Goal: Communication & Community: Answer question/provide support

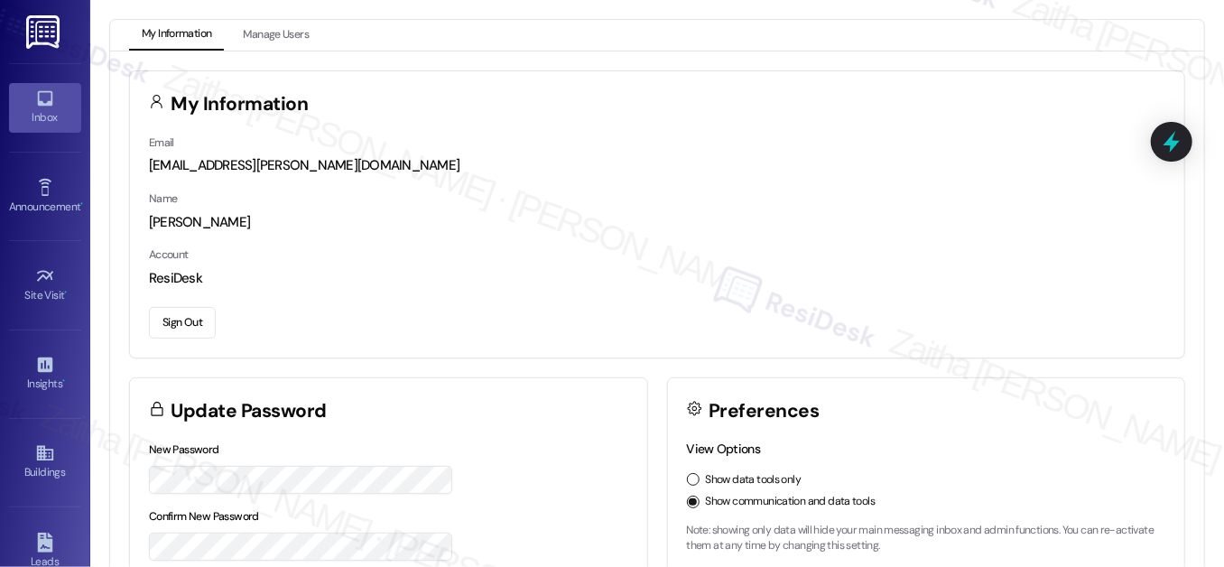
click at [45, 129] on link "Inbox" at bounding box center [45, 107] width 72 height 49
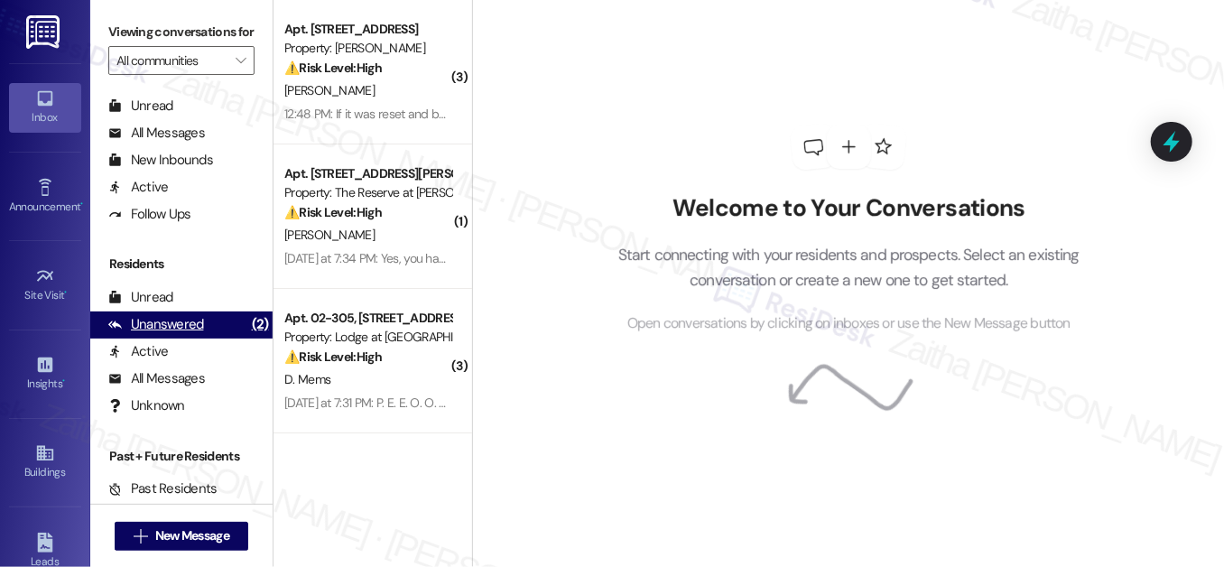
scroll to position [349, 0]
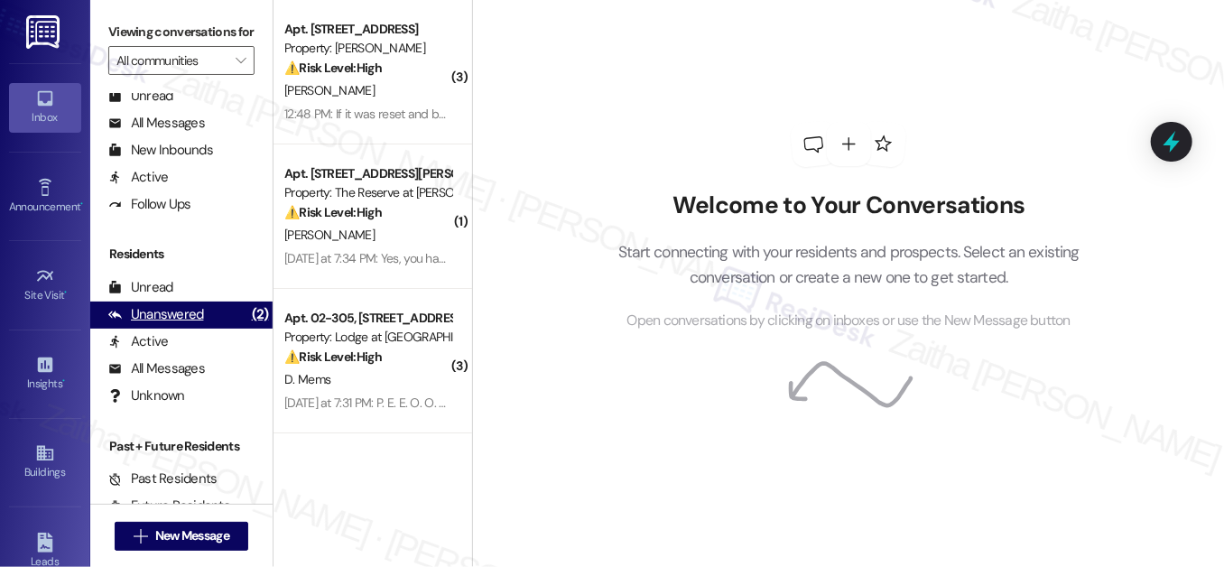
click at [166, 324] on div "Unanswered" at bounding box center [156, 314] width 96 height 19
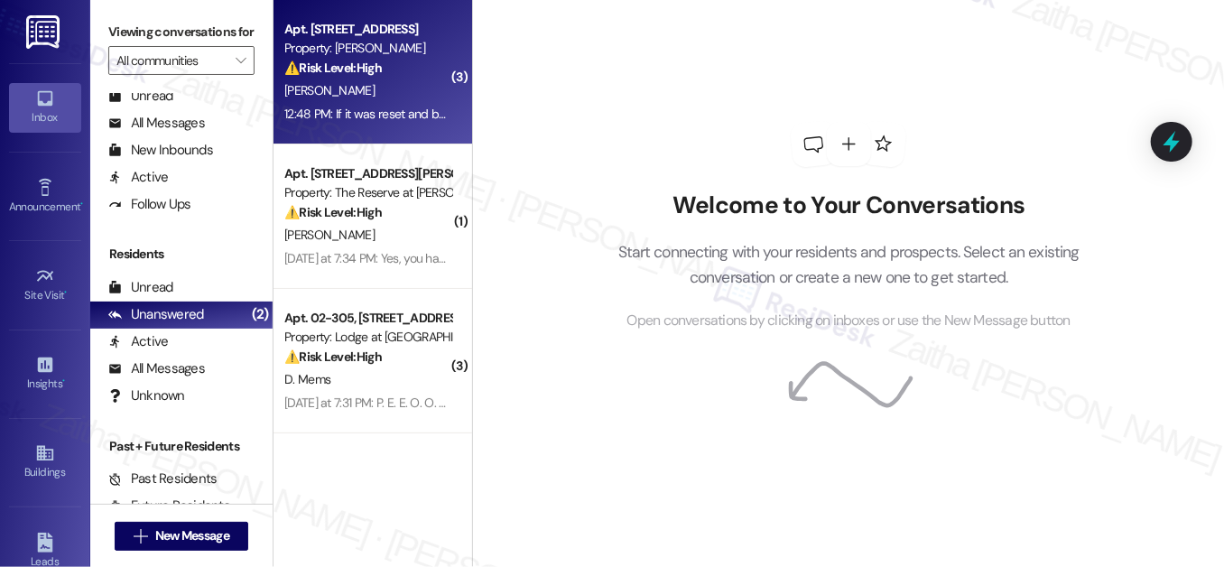
click at [381, 98] on div "[PERSON_NAME]" at bounding box center [367, 90] width 171 height 23
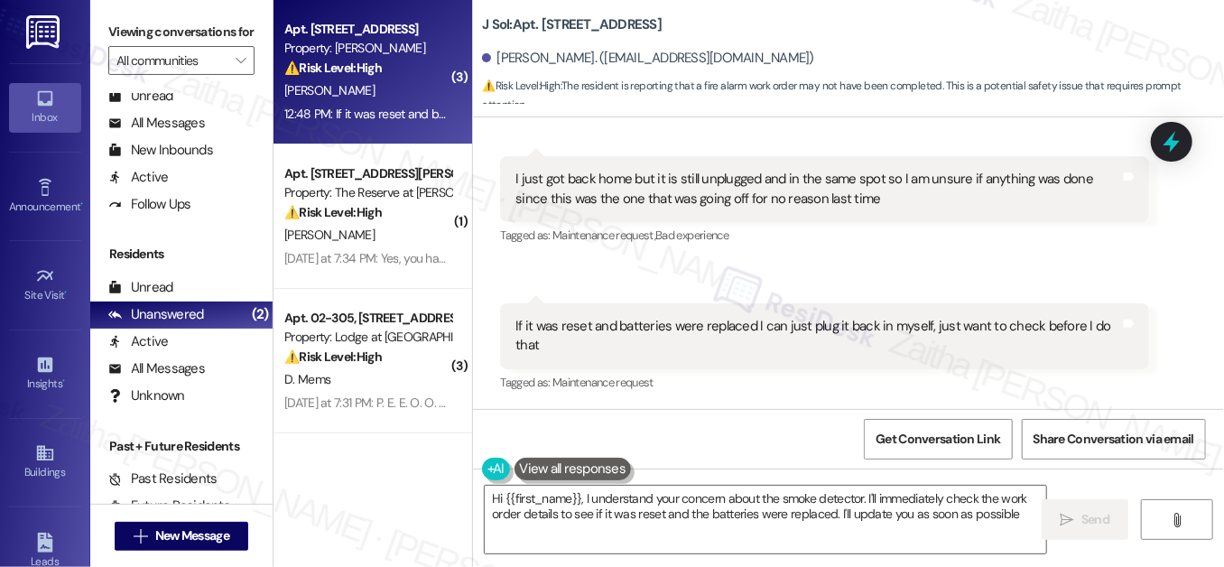
type textarea "Hi {{first_name}}, I understand your concern about the smoke detector. I'll imm…"
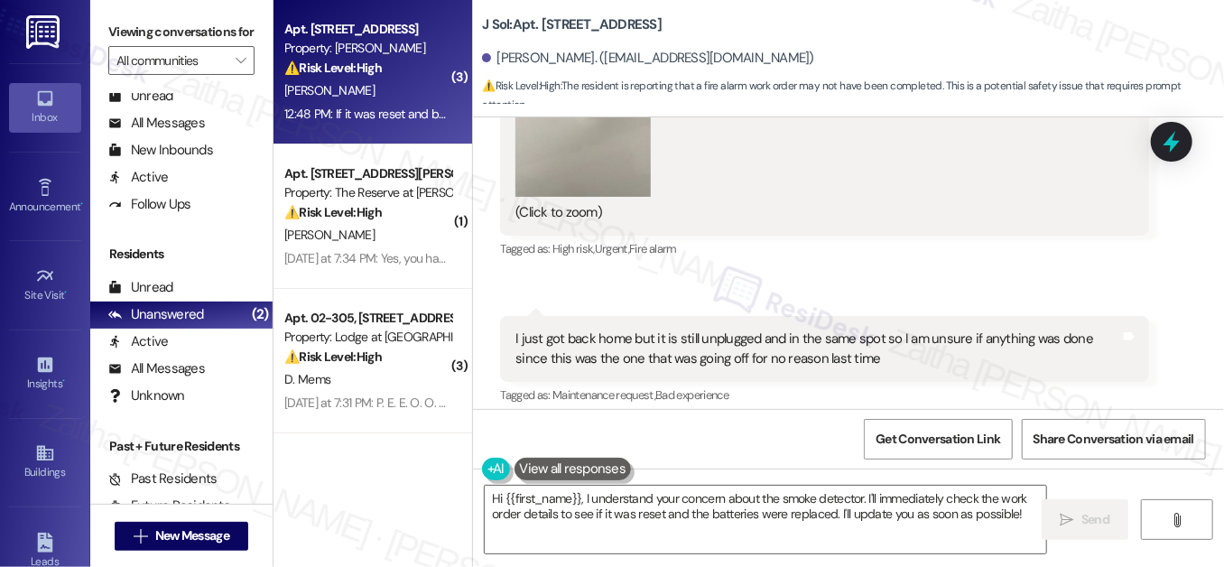
scroll to position [1403, 0]
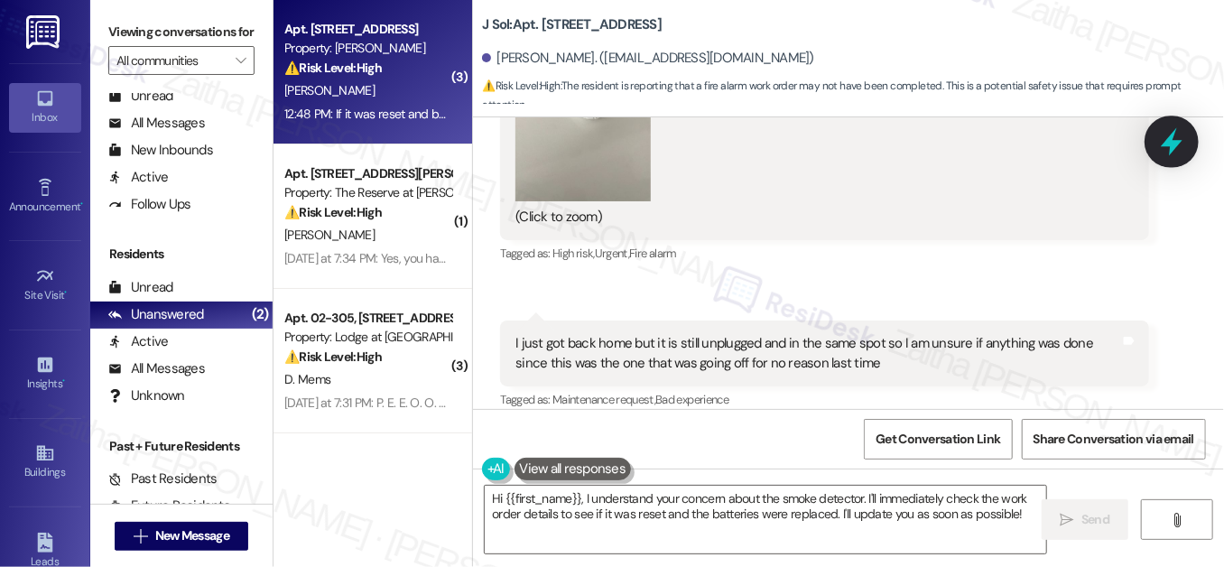
click at [1169, 138] on icon at bounding box center [1171, 142] width 22 height 28
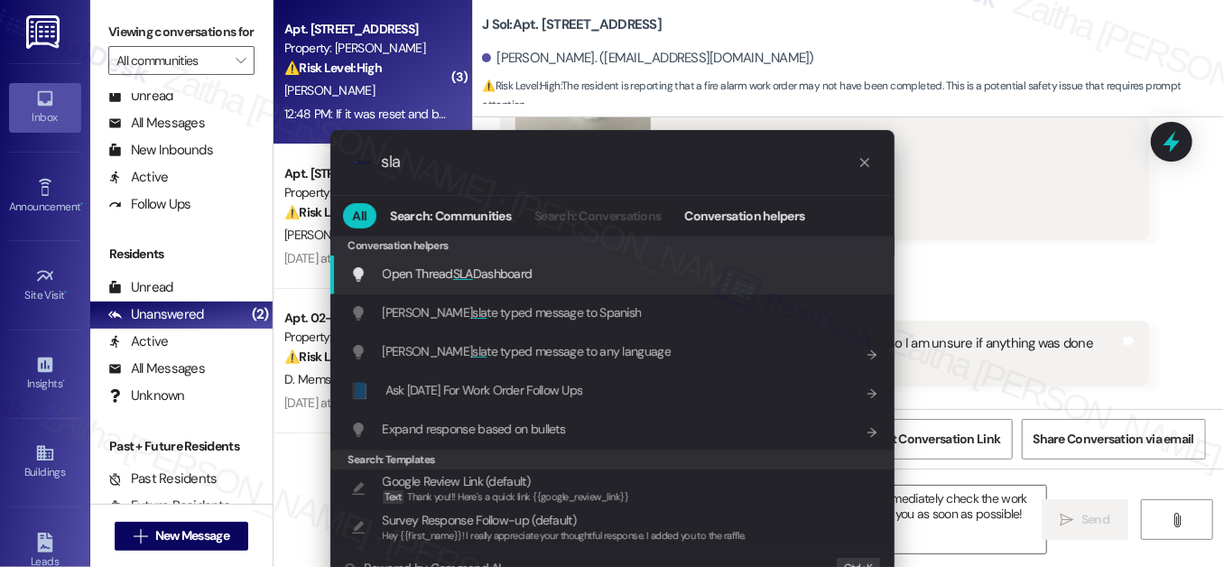
type input "sla"
click at [464, 268] on span "SLA" at bounding box center [463, 273] width 20 height 16
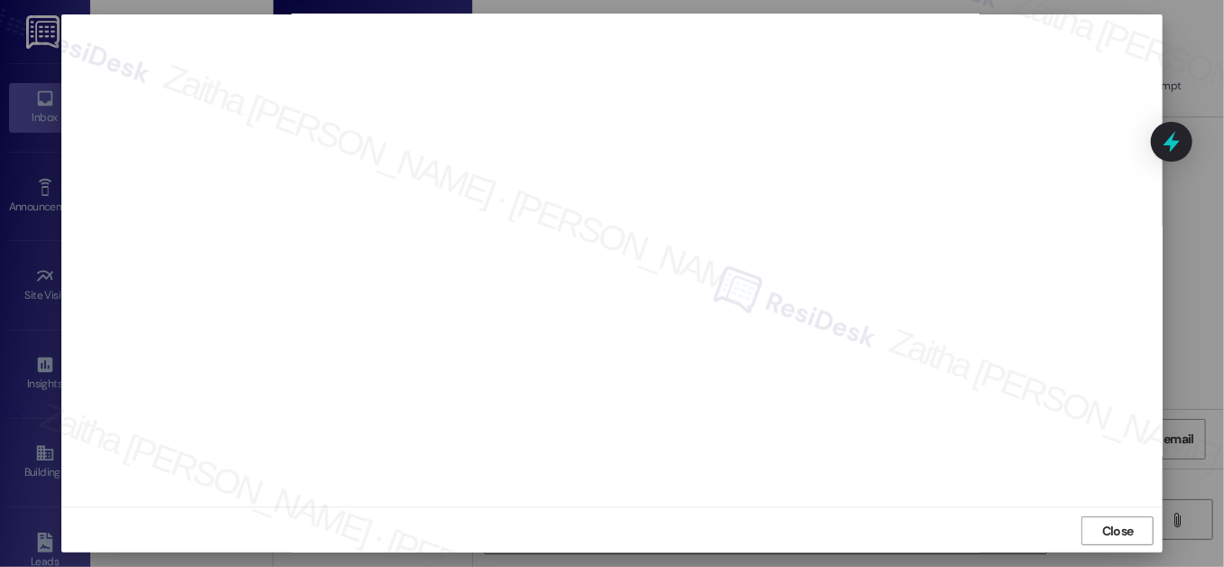
scroll to position [19, 0]
click at [1106, 533] on span "Close" at bounding box center [1118, 530] width 32 height 19
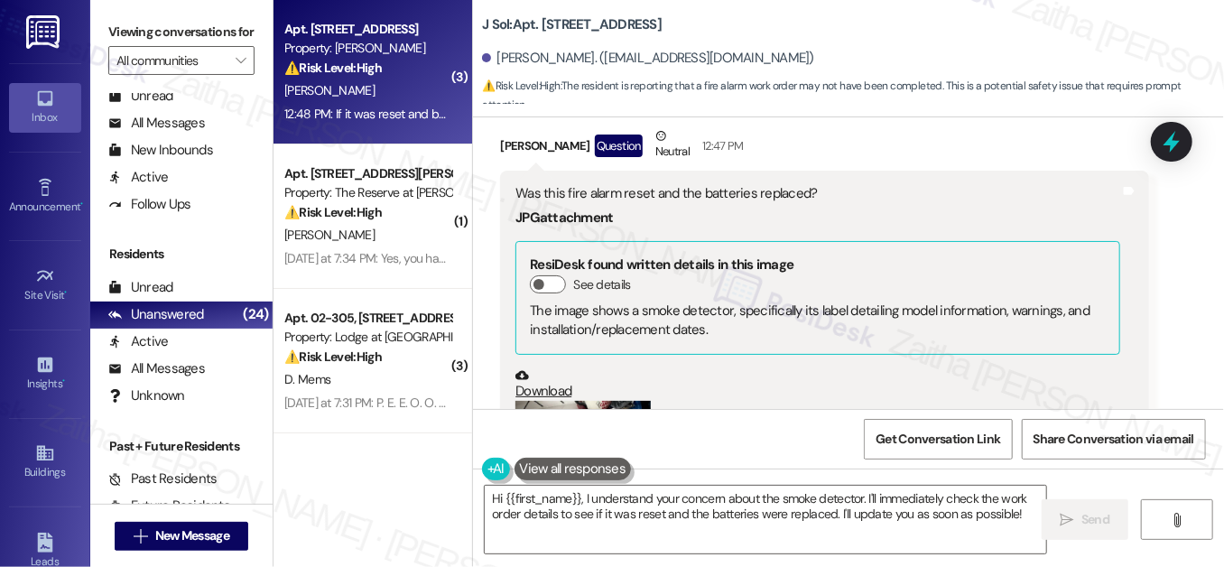
scroll to position [1157, 0]
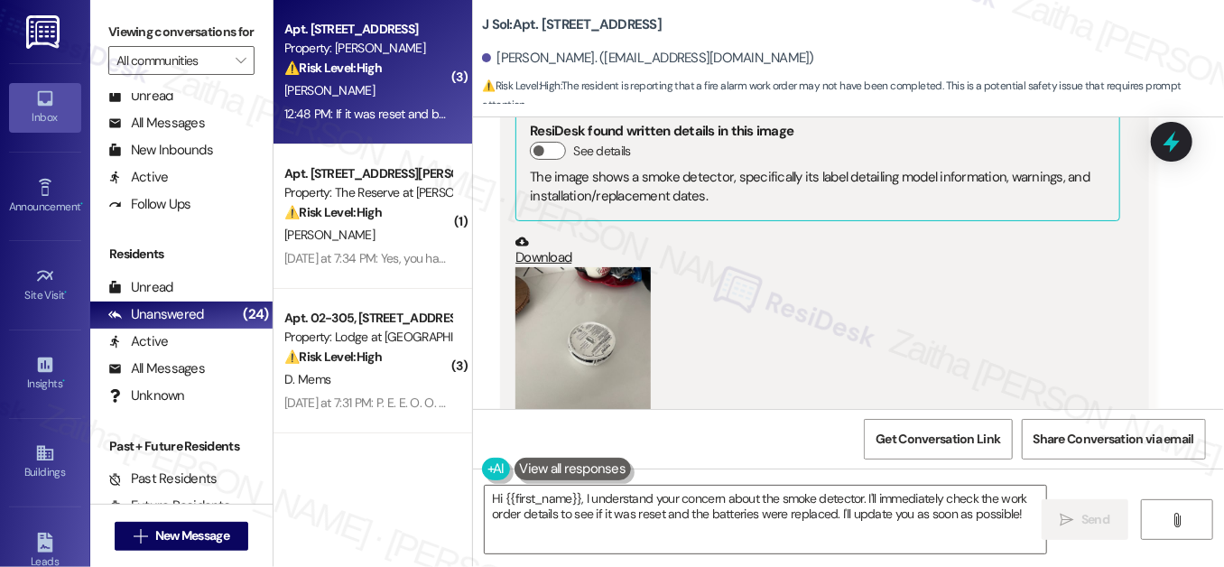
click at [549, 367] on button "Zoom image" at bounding box center [582, 357] width 135 height 180
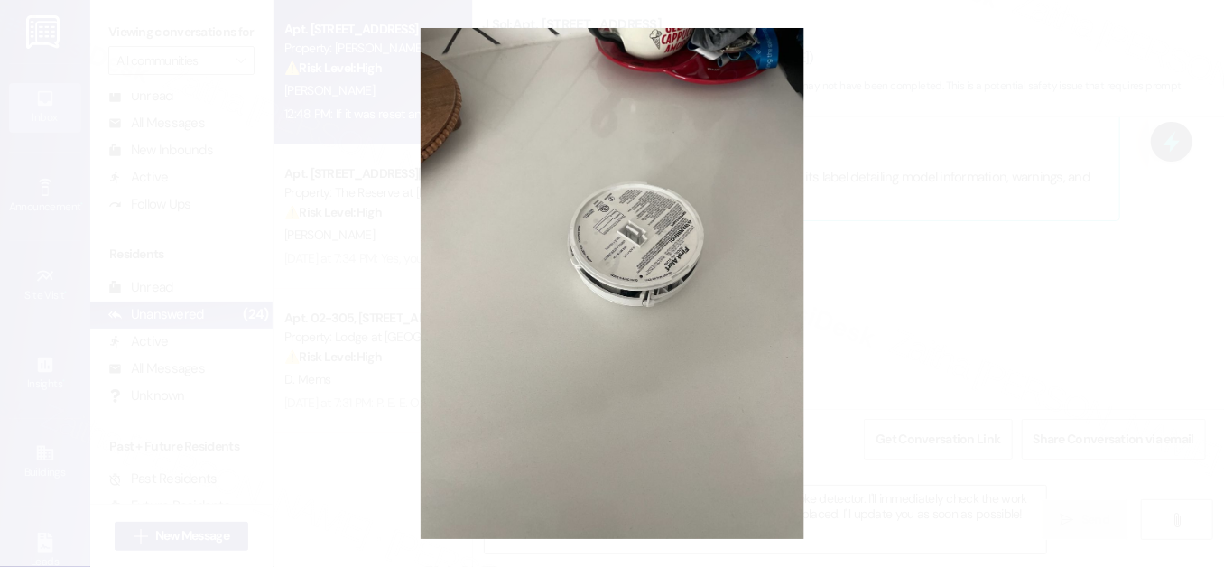
click at [946, 273] on button "Unzoom image" at bounding box center [612, 283] width 1224 height 567
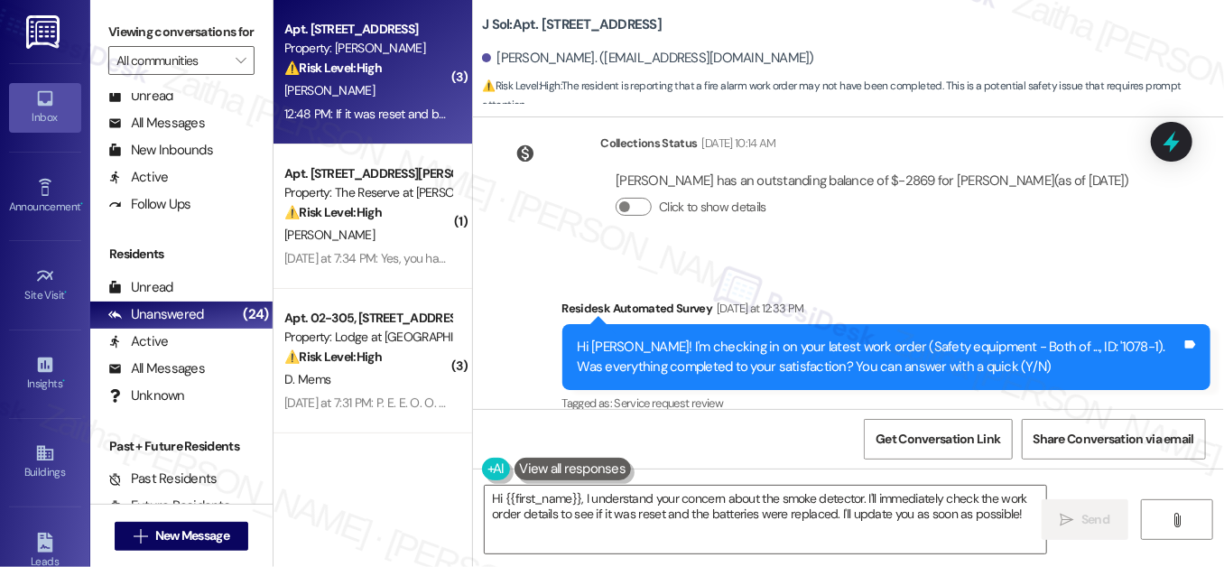
scroll to position [419, 0]
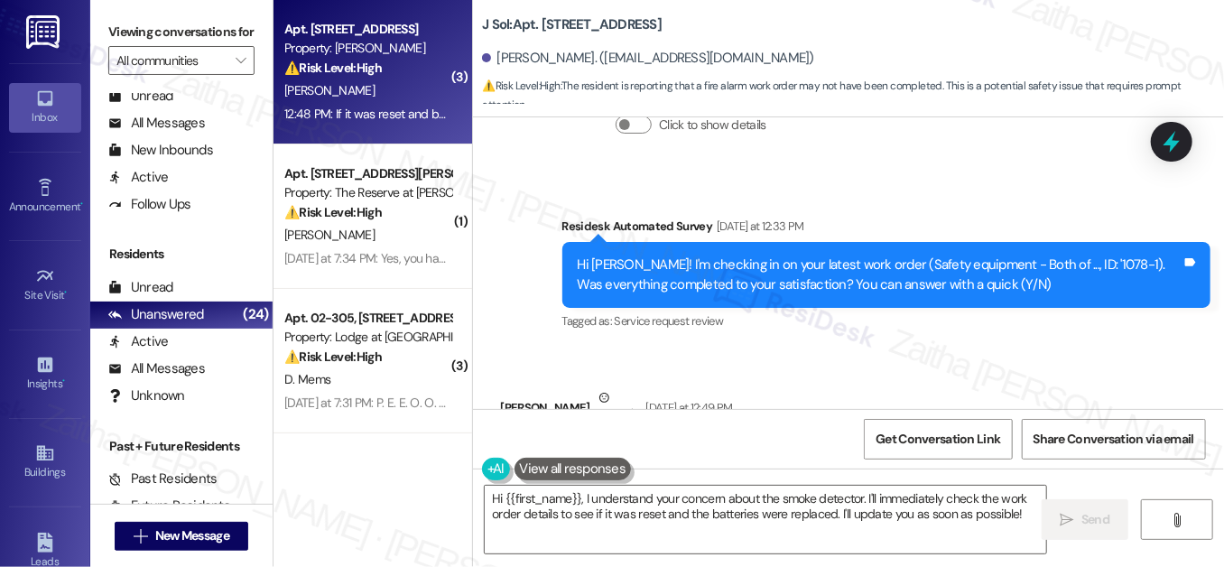
click at [1033, 295] on div "Hi [PERSON_NAME]! I'm checking in on your latest work order (Safety equipment -…" at bounding box center [886, 275] width 648 height 66
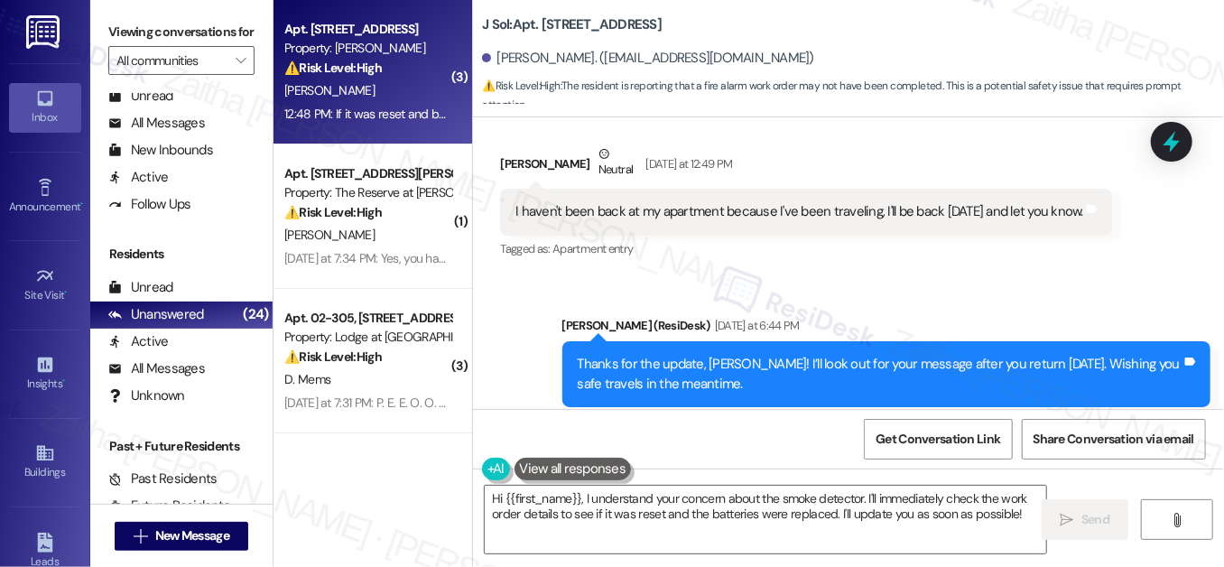
scroll to position [665, 0]
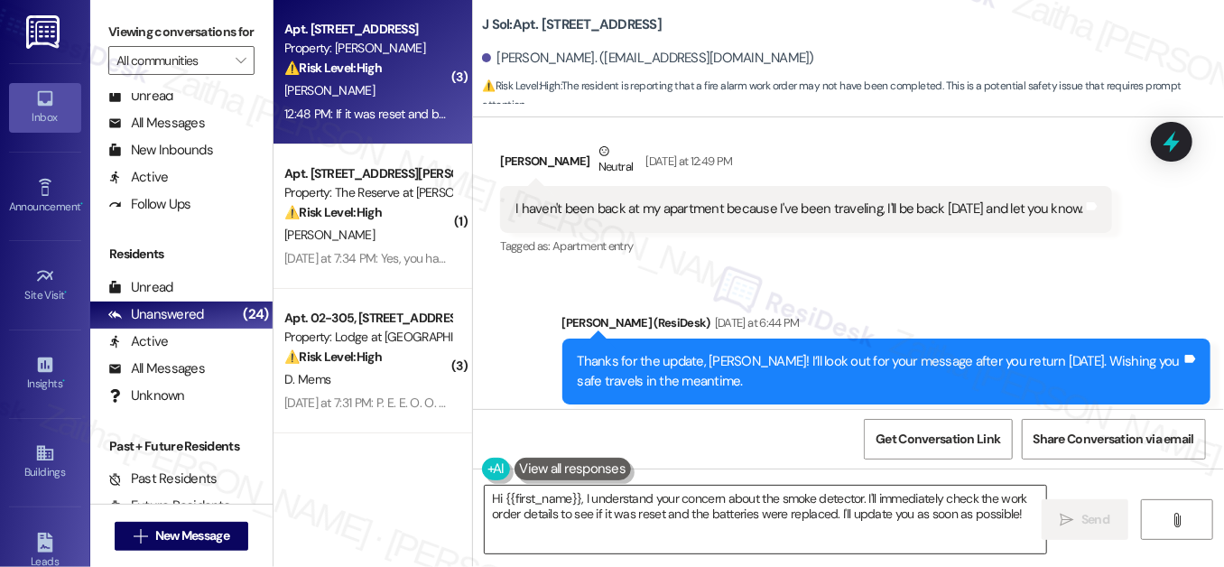
click at [910, 494] on textarea "Hi {{first_name}}, I understand your concern about the smoke detector. I'll imm…" at bounding box center [765, 519] width 561 height 68
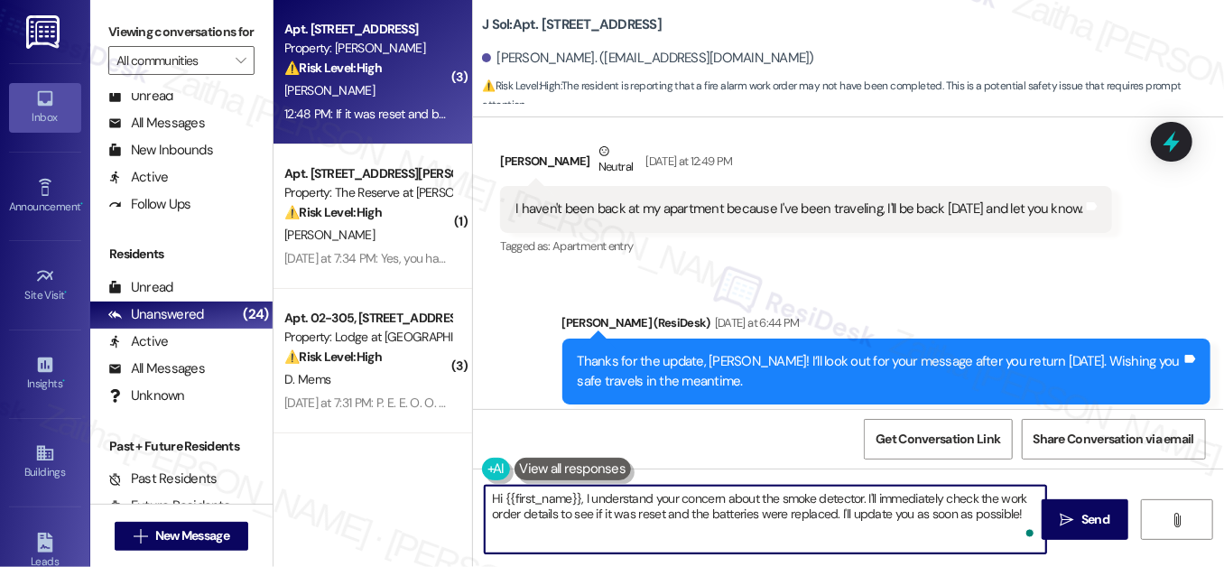
click at [910, 494] on textarea "Hi {{first_name}}, I understand your concern about the smoke detector. I'll imm…" at bounding box center [765, 519] width 561 height 68
drag, startPoint x: 599, startPoint y: 497, endPoint x: 861, endPoint y: 485, distance: 261.9
click at [861, 485] on textarea "Hi {{first_name}}, I understand your concern about the smoke detector. I'll che…" at bounding box center [765, 519] width 561 height 68
drag, startPoint x: 803, startPoint y: 495, endPoint x: 915, endPoint y: 497, distance: 111.9
click at [915, 497] on textarea "Hi {{first_name}}, thank you for getting back to me. I'll check the work order …" at bounding box center [765, 519] width 561 height 68
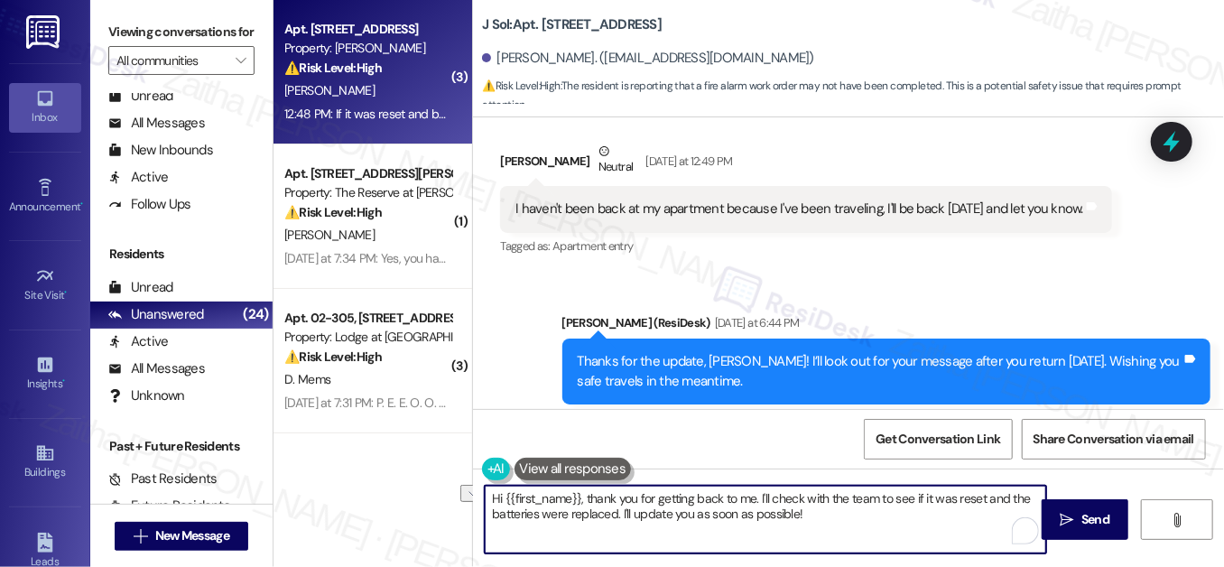
drag, startPoint x: 649, startPoint y: 494, endPoint x: 752, endPoint y: 490, distance: 102.9
click at [752, 490] on textarea "Hi {{first_name}}, thank you for getting back to me. I'll check with the team t…" at bounding box center [765, 519] width 561 height 68
click at [888, 496] on textarea "Hi {{first_name}}, thank you for the update. I'll check with the team to see if…" at bounding box center [765, 519] width 561 height 68
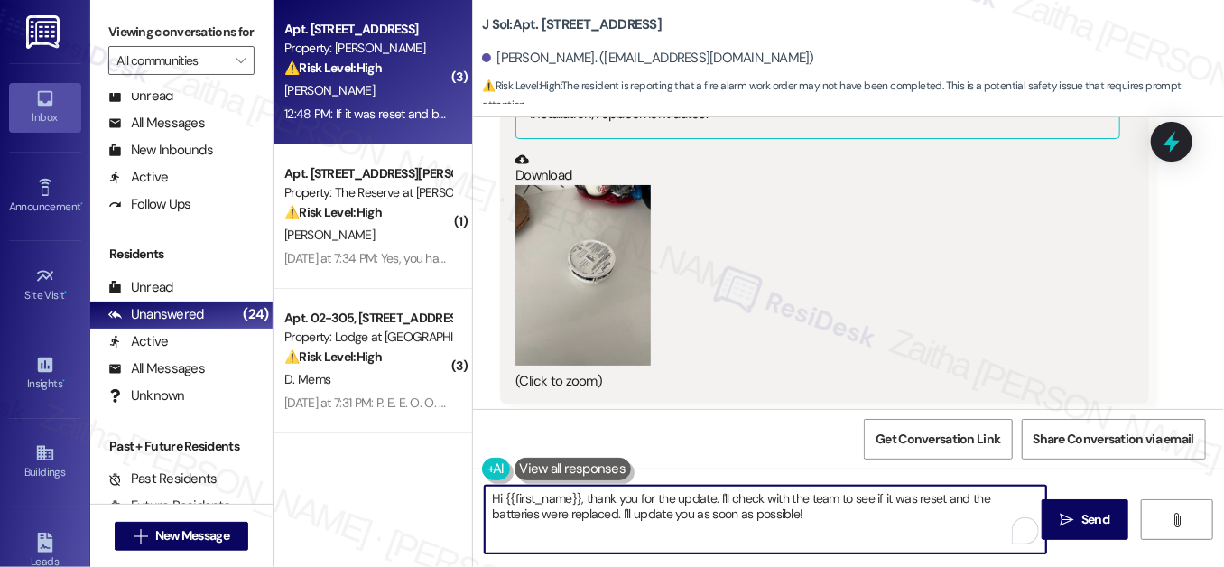
scroll to position [1567, 0]
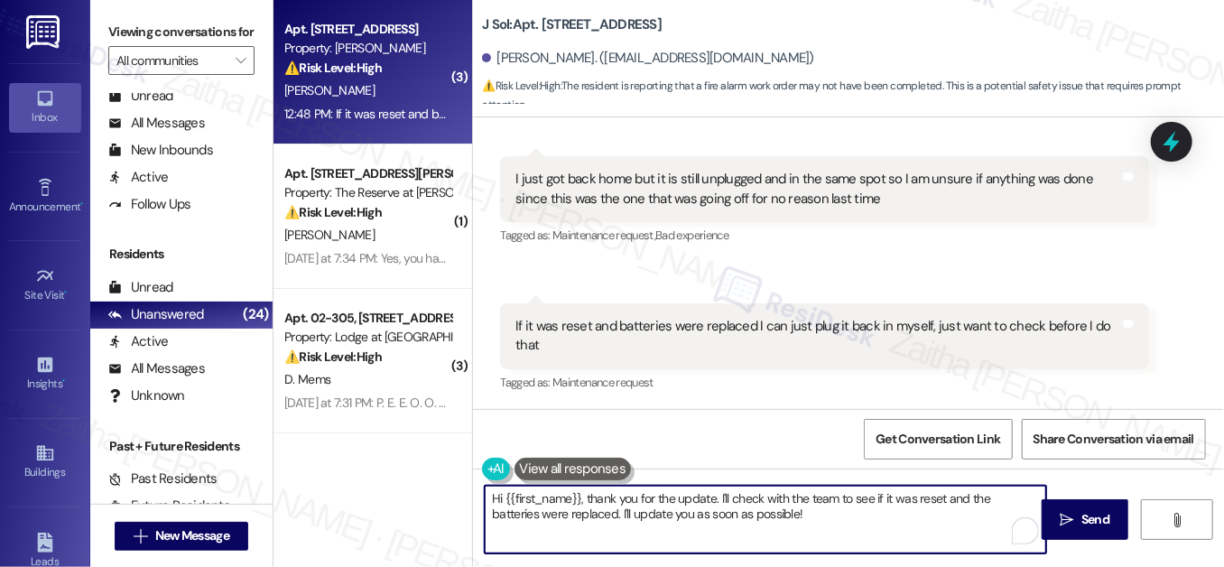
click at [709, 513] on textarea "Hi {{first_name}}, thank you for the update. I'll check with the team to see if…" at bounding box center [765, 519] width 561 height 68
type textarea "Hi {{first_name}}, thank you for the update. I'll check with the team to see if…"
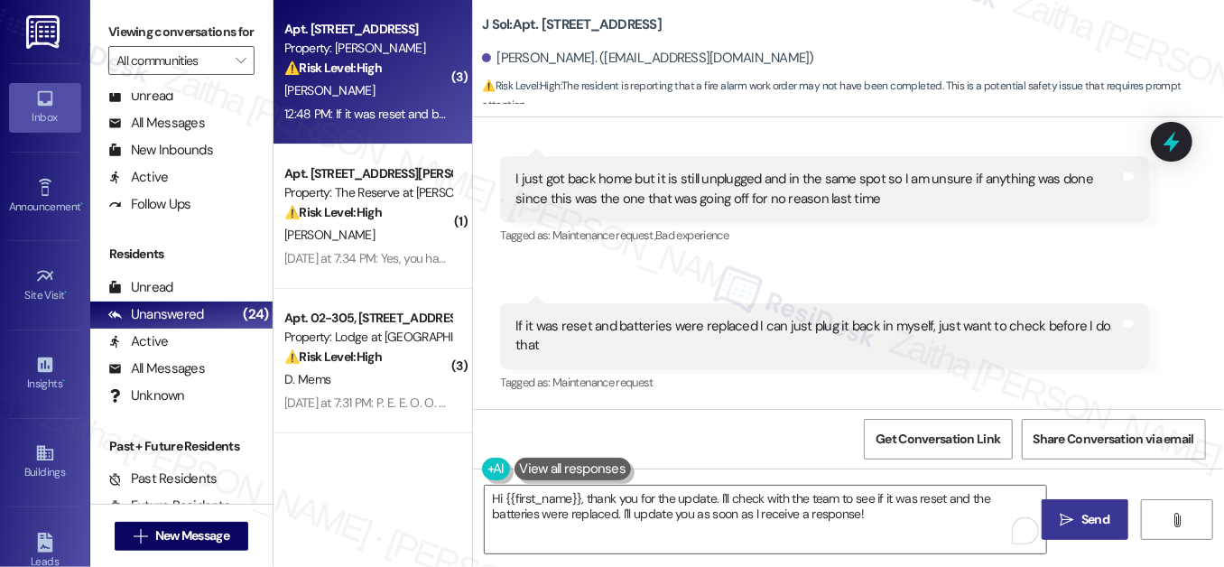
click at [1081, 510] on span "Send" at bounding box center [1095, 519] width 28 height 19
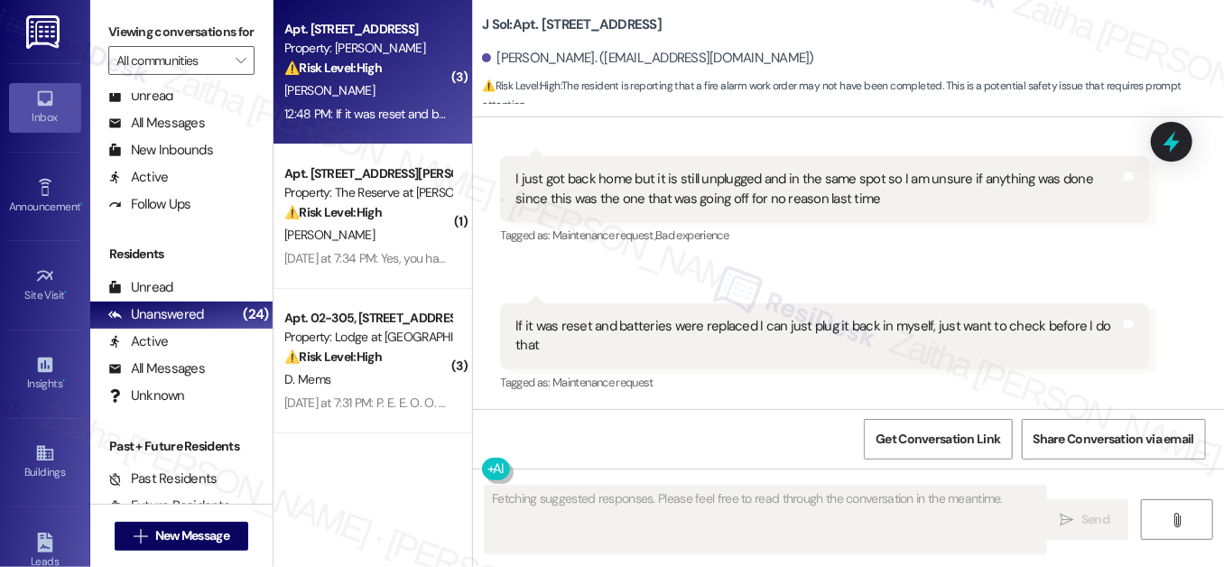
scroll to position [1566, 0]
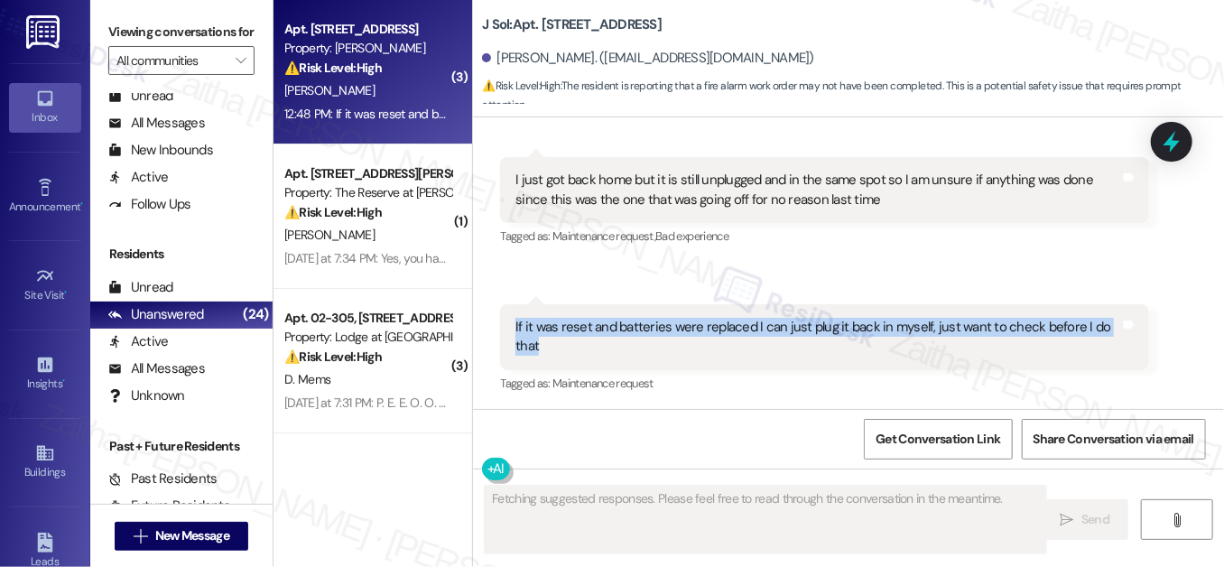
drag, startPoint x: 499, startPoint y: 323, endPoint x: 563, endPoint y: 340, distance: 66.3
click at [563, 340] on div "If it was reset and batteries were replaced I can just plug it back in myself, …" at bounding box center [824, 337] width 648 height 66
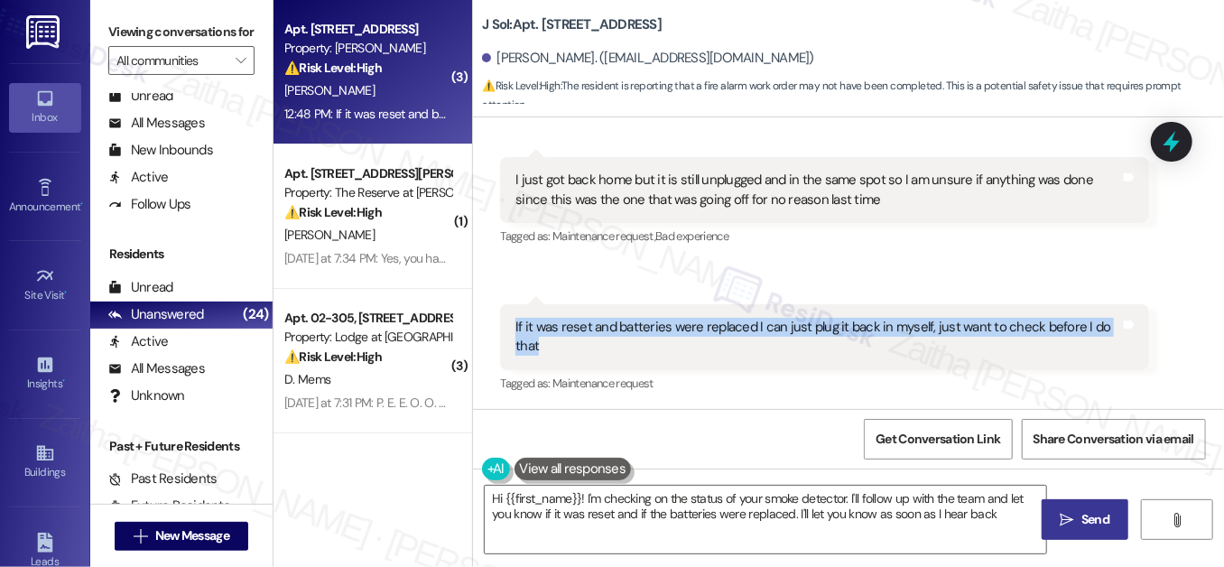
type textarea "Hi {{first_name}}! I'm checking on the status of your smoke detector. I'll foll…"
copy div "If it was reset and batteries were replaced I can just plug it back in myself, …"
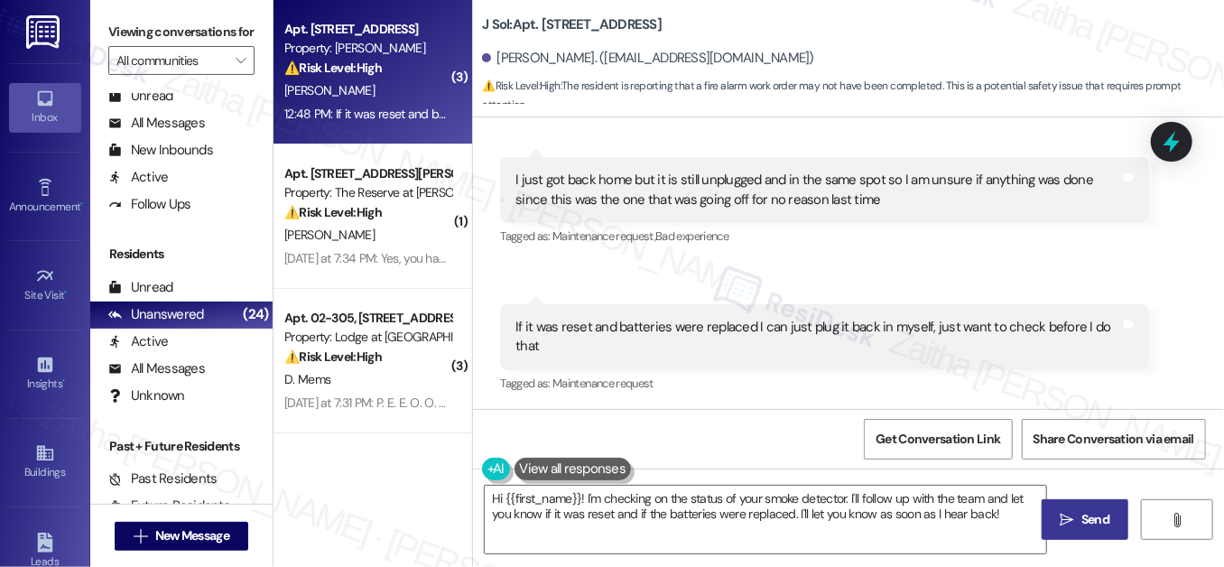
click at [881, 257] on div "Received via SMS 12:47 PM [PERSON_NAME] 12:47 PM I just got back home but it is…" at bounding box center [823, 202] width 675 height 119
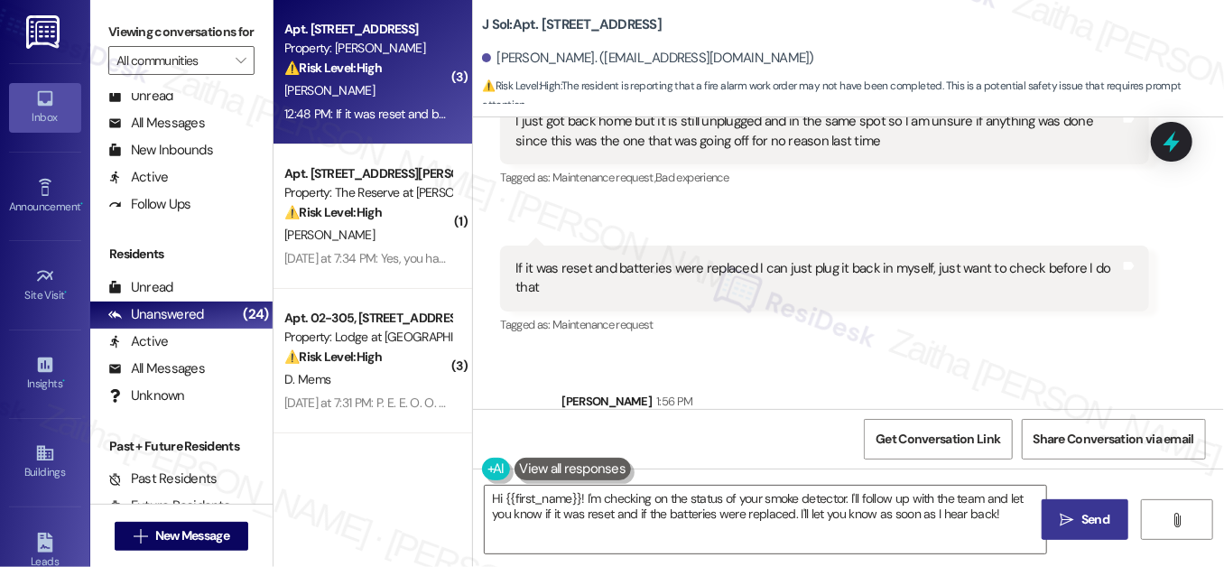
scroll to position [1713, 0]
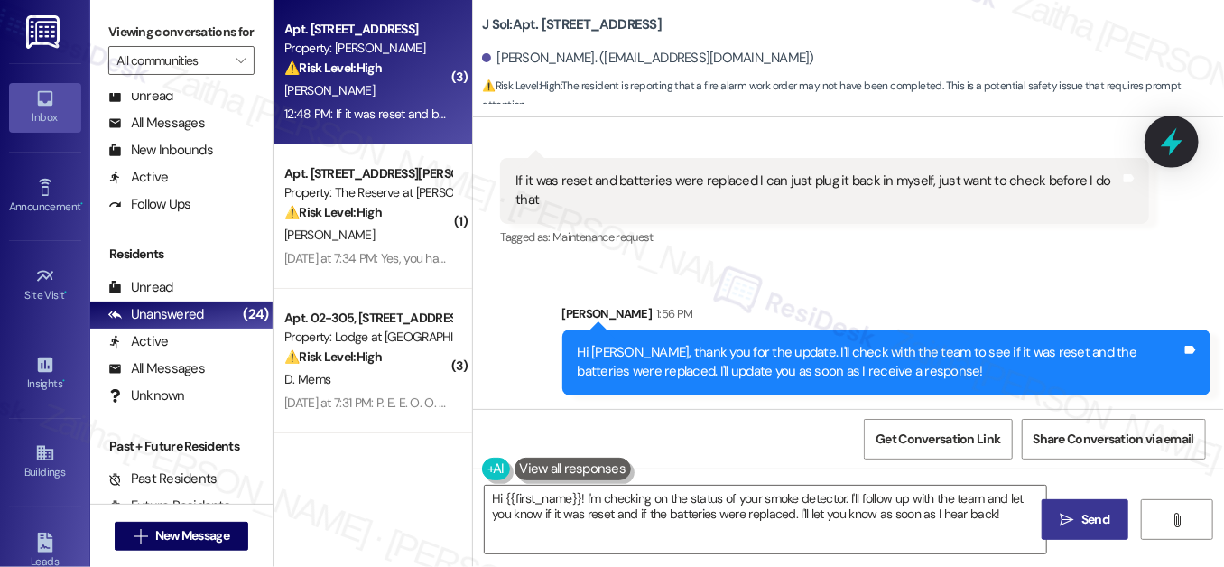
click at [1166, 148] on icon at bounding box center [1171, 141] width 31 height 31
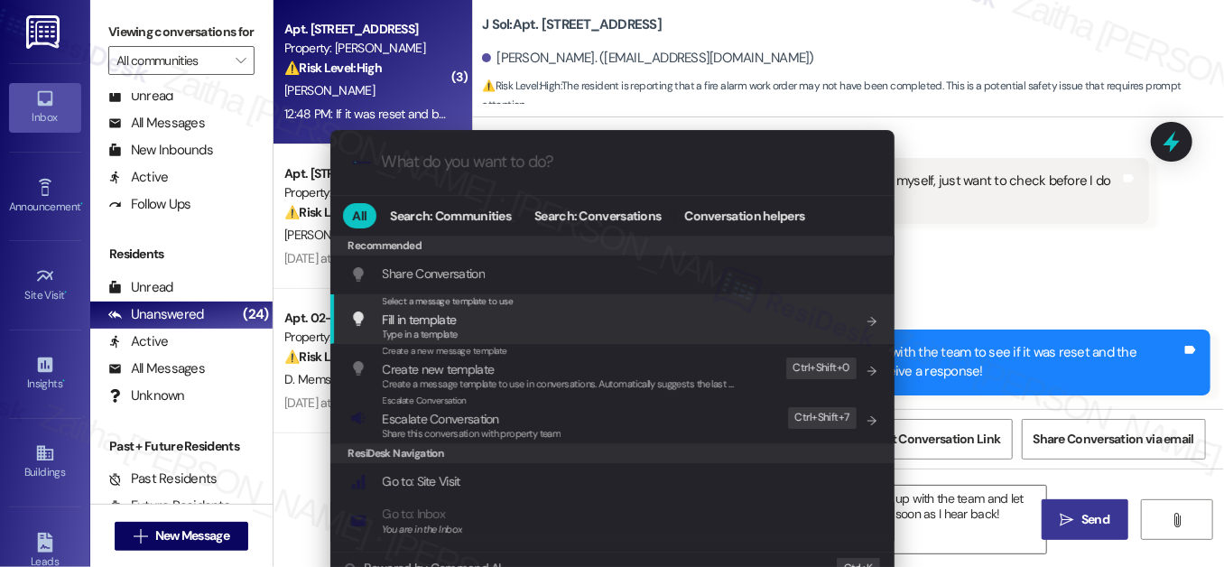
click at [1012, 275] on div ".cls-1{fill:#0a055f;}.cls-2{fill:#0cc4c4;} resideskLogoBlueOrange All Search: C…" at bounding box center [612, 283] width 1224 height 567
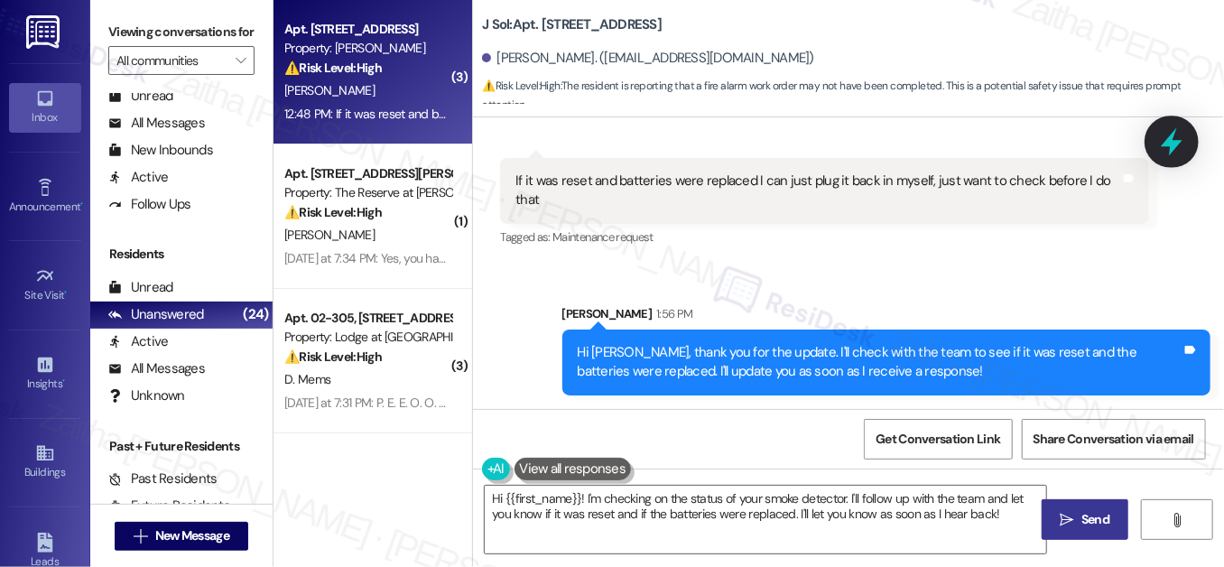
click at [1183, 138] on icon at bounding box center [1171, 141] width 31 height 31
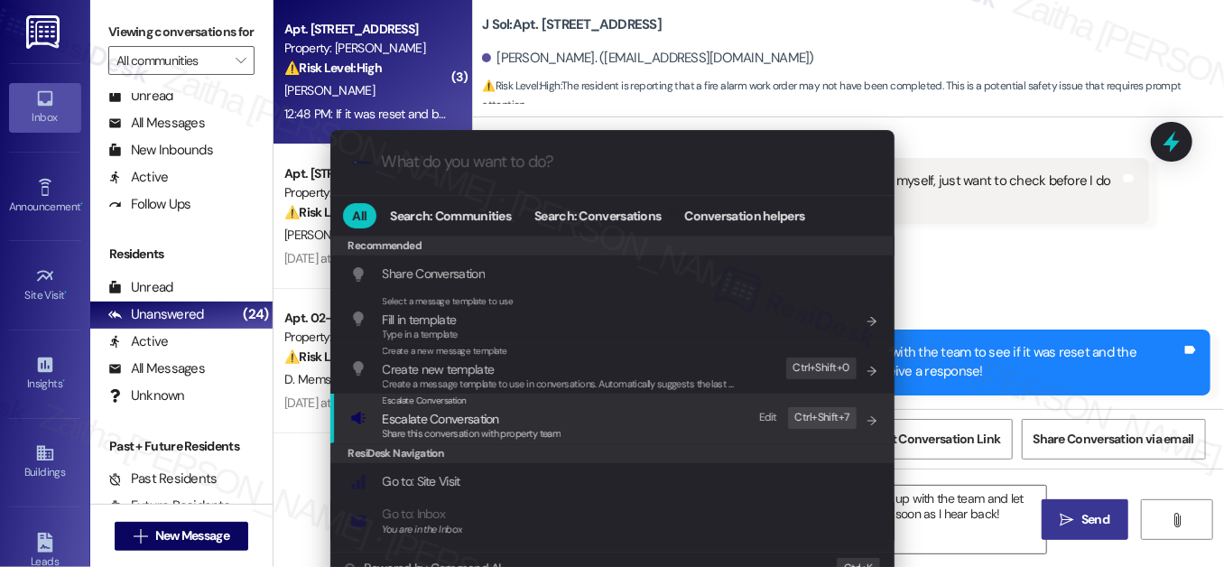
click at [467, 415] on span "Escalate Conversation" at bounding box center [441, 419] width 116 height 16
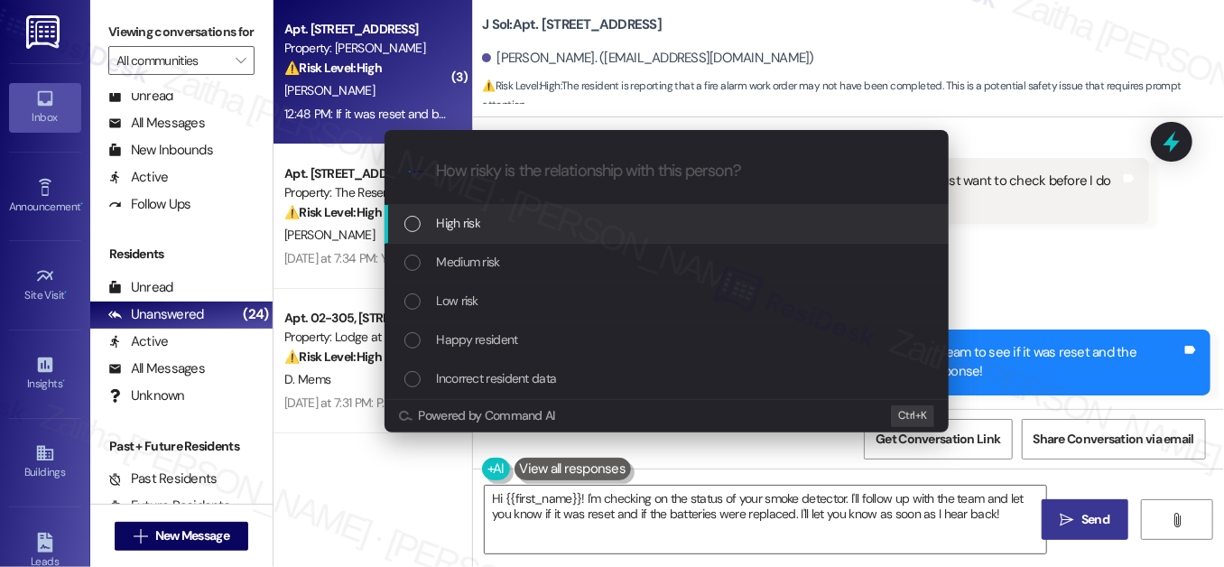
click at [519, 227] on div "High risk" at bounding box center [668, 223] width 528 height 20
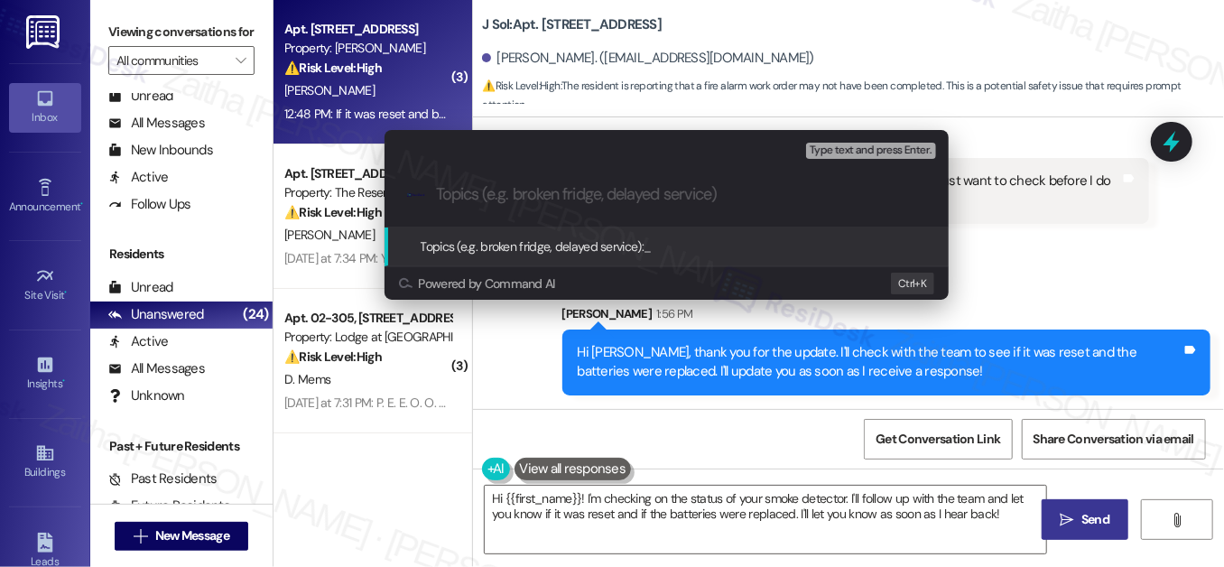
click at [1076, 245] on div "Escalate Conversation High risk Topics (e.g. broken fridge, delayed service) An…" at bounding box center [612, 283] width 1224 height 567
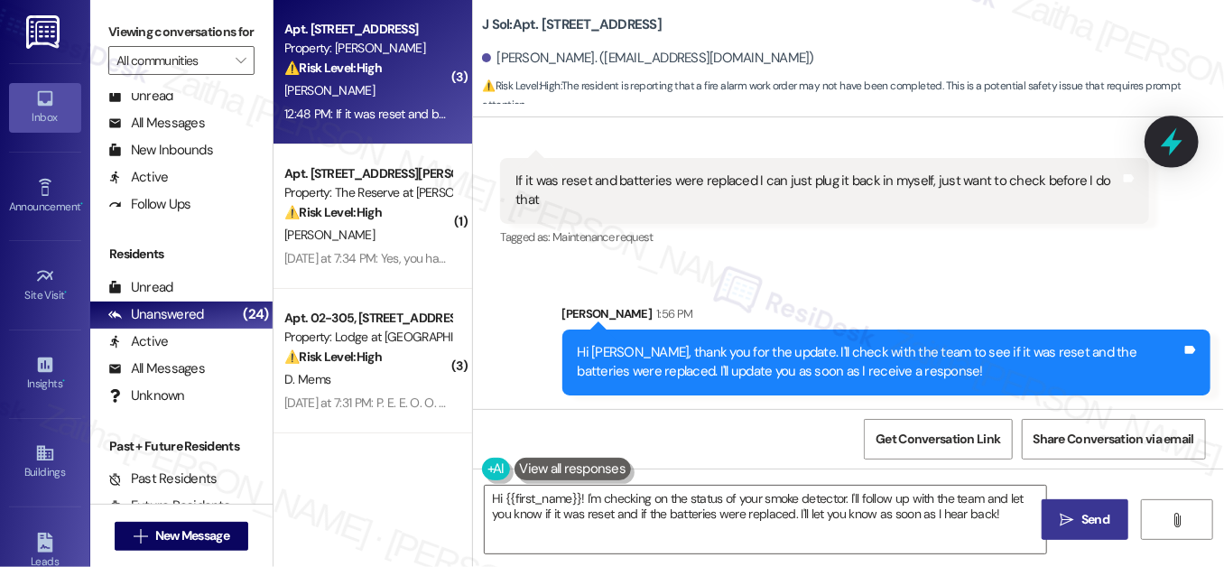
click at [1176, 136] on icon at bounding box center [1171, 141] width 31 height 31
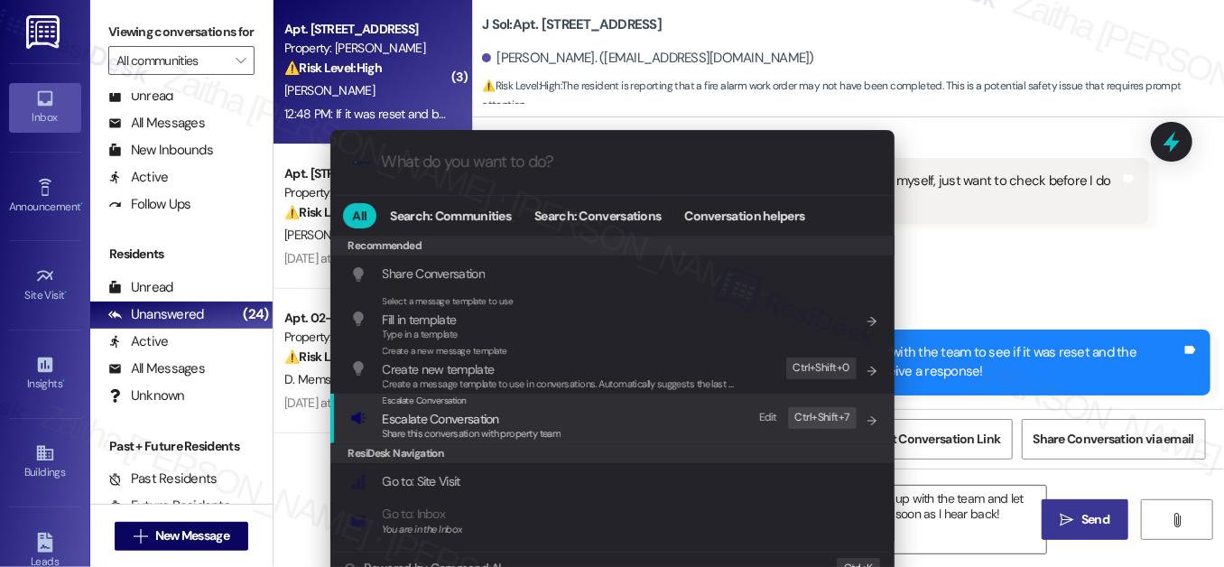
click at [435, 418] on span "Escalate Conversation" at bounding box center [441, 419] width 116 height 16
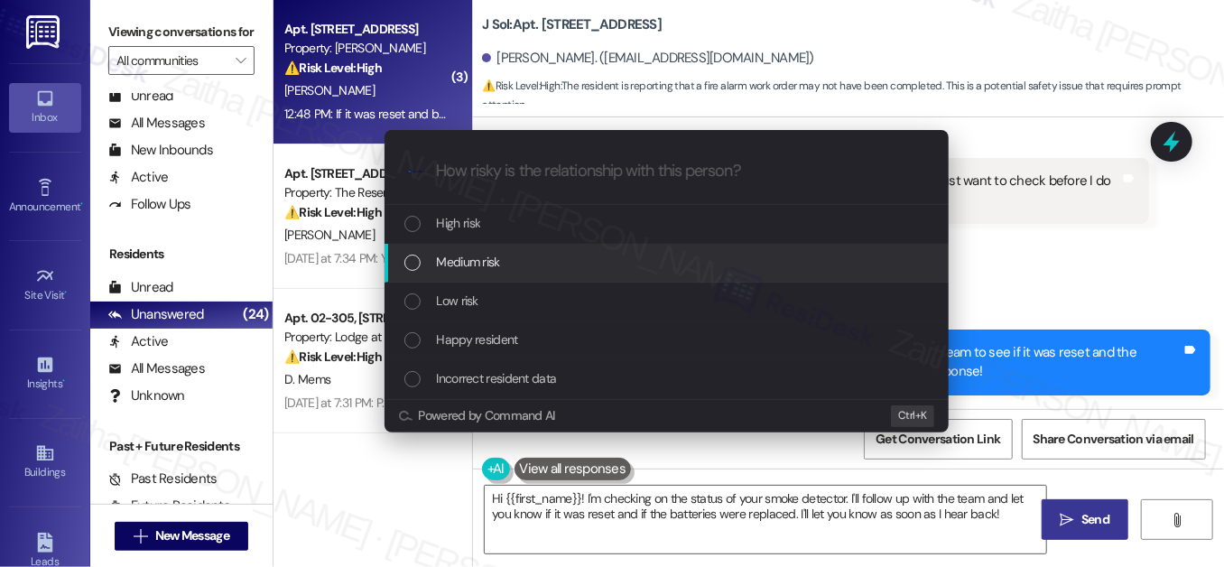
click at [500, 263] on div "Medium risk" at bounding box center [668, 262] width 528 height 20
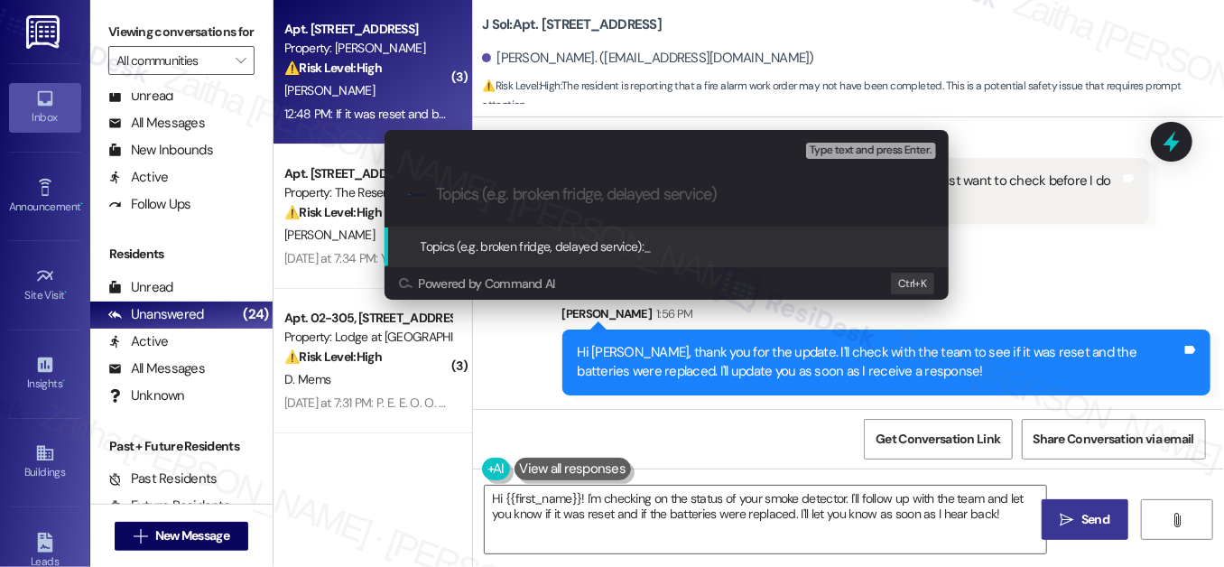
paste input "Clarification on Resetting and Reinstalling Smoke Detector"
type input "Clarification on Resetting and Reinstalling Smoke Detector"
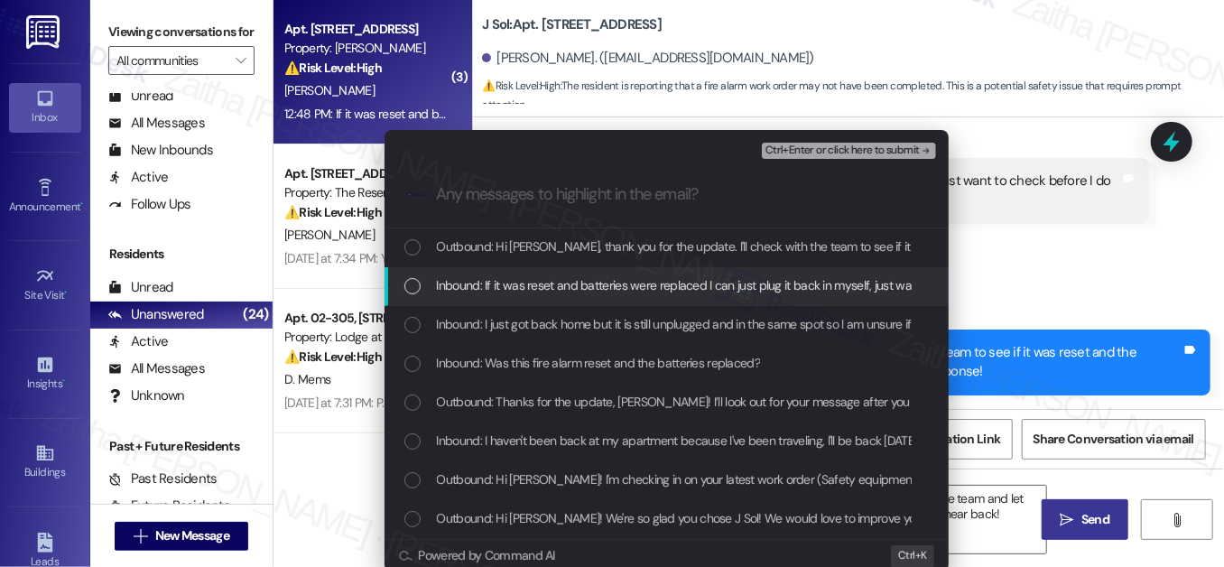
click at [411, 283] on div "List of options" at bounding box center [412, 286] width 16 height 16
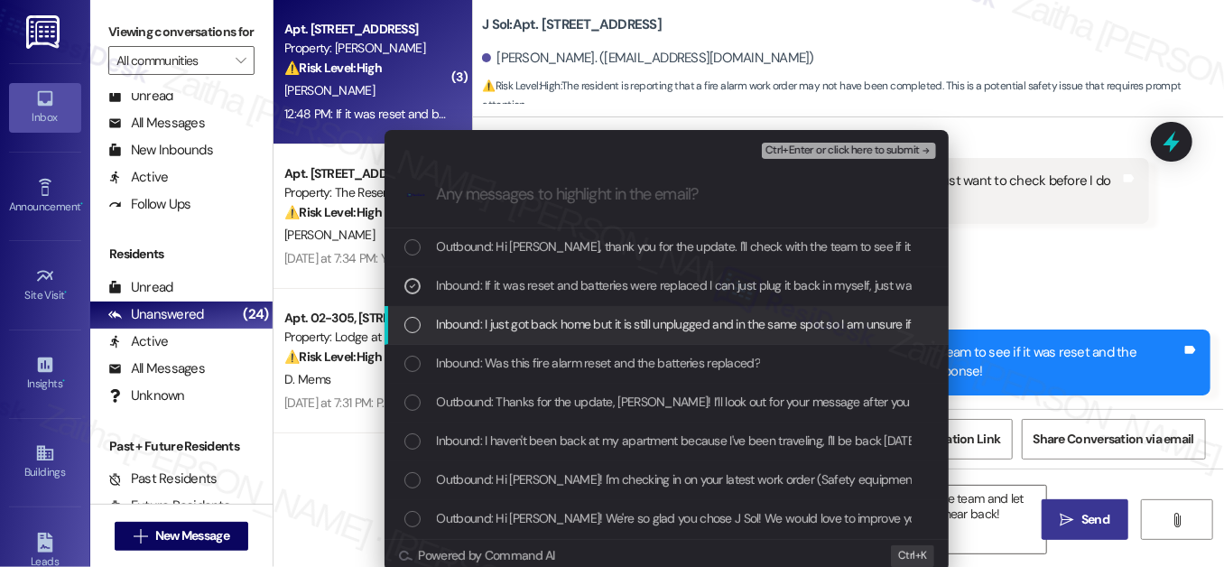
click at [406, 314] on div "Inbound: I just got back home but it is still unplugged and in the same spot so…" at bounding box center [668, 324] width 528 height 20
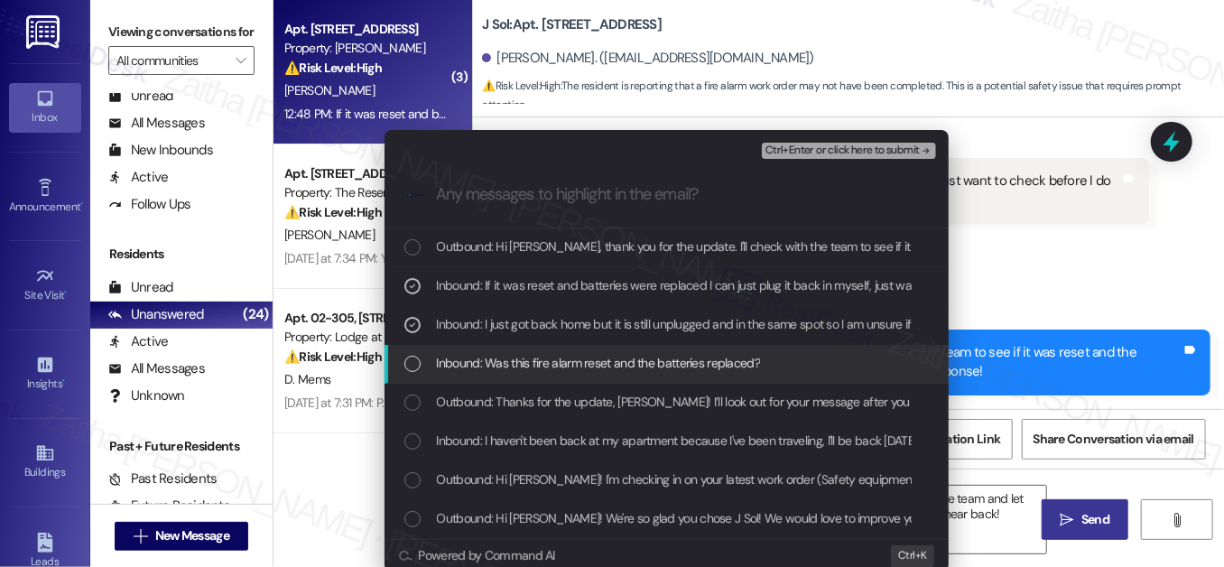
click at [411, 357] on div "List of options" at bounding box center [412, 364] width 16 height 16
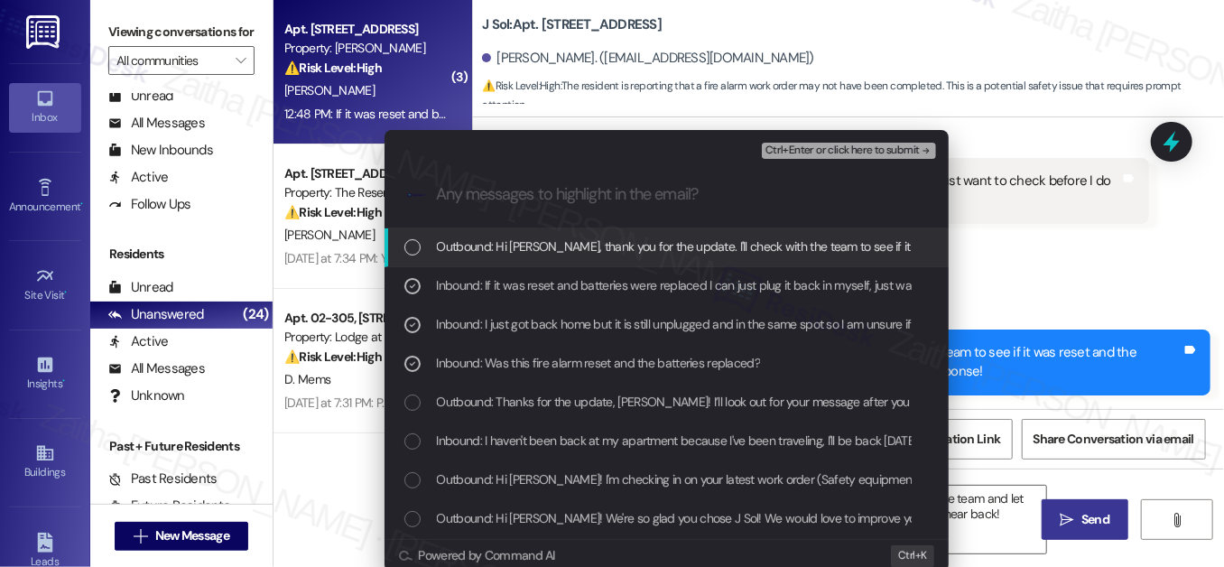
click at [802, 151] on span "Ctrl+Enter or click here to submit" at bounding box center [842, 150] width 154 height 13
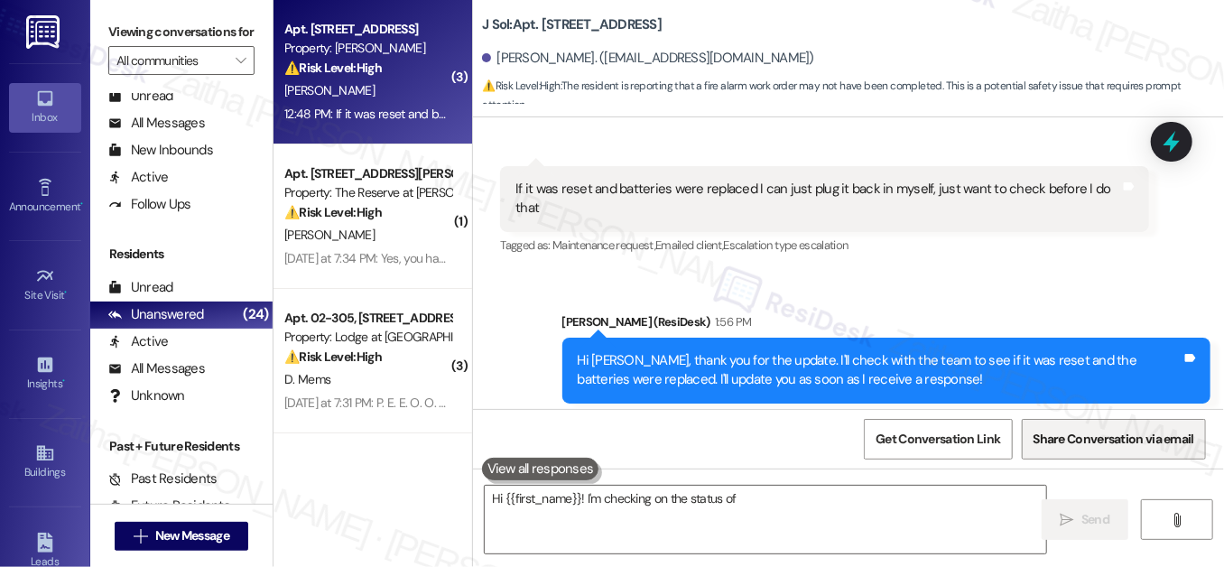
scroll to position [1566, 0]
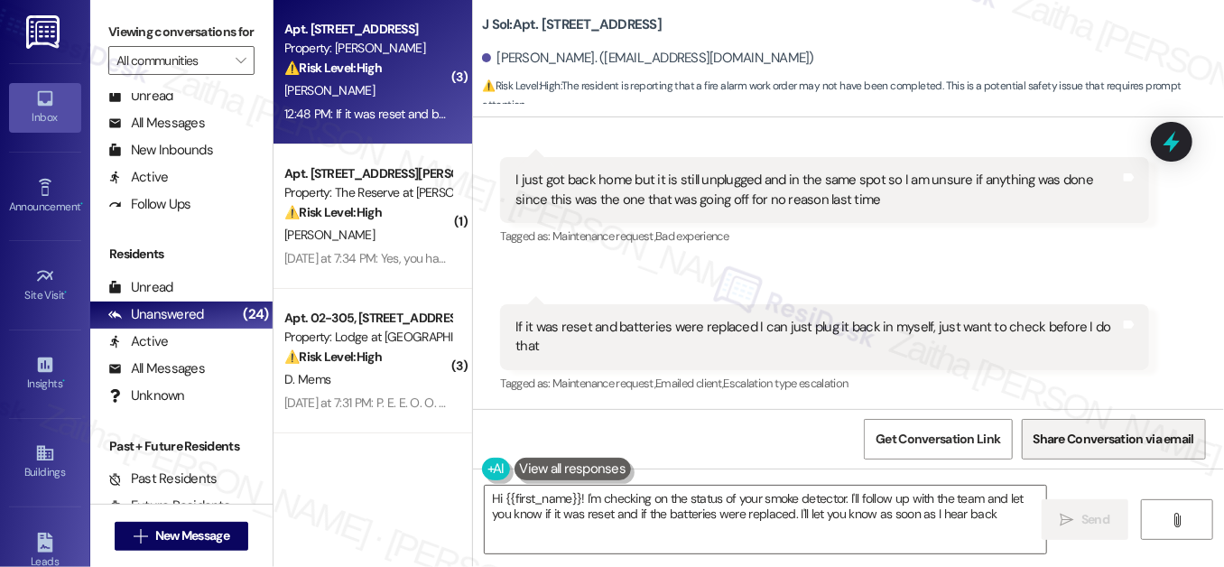
type textarea "Hi {{first_name}}! I'm checking on the status of your smoke detector. I'll foll…"
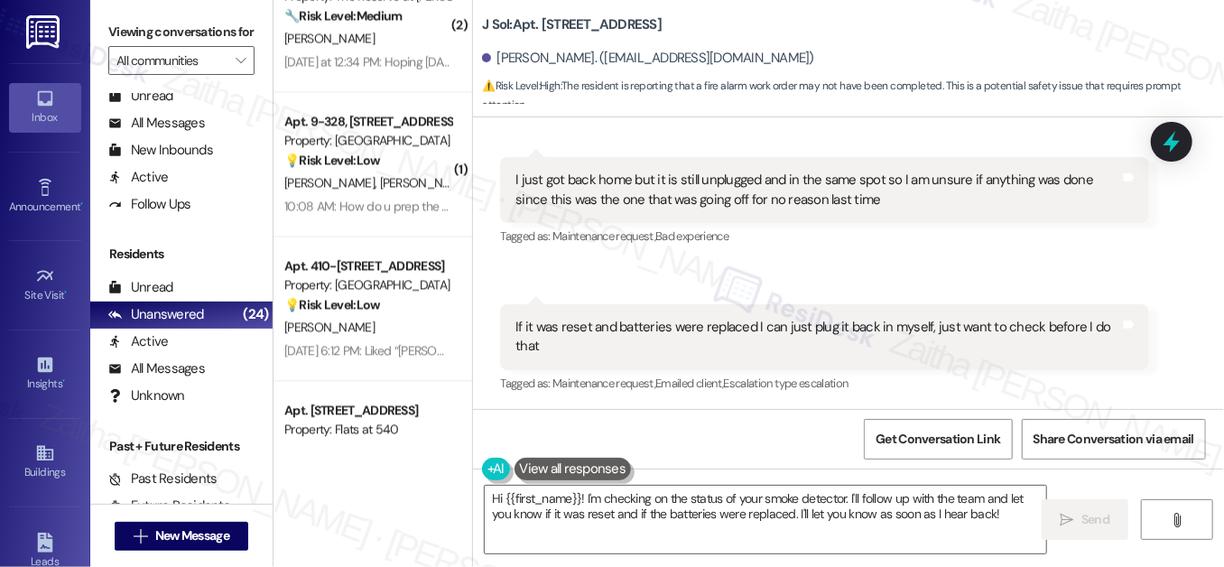
scroll to position [1805, 0]
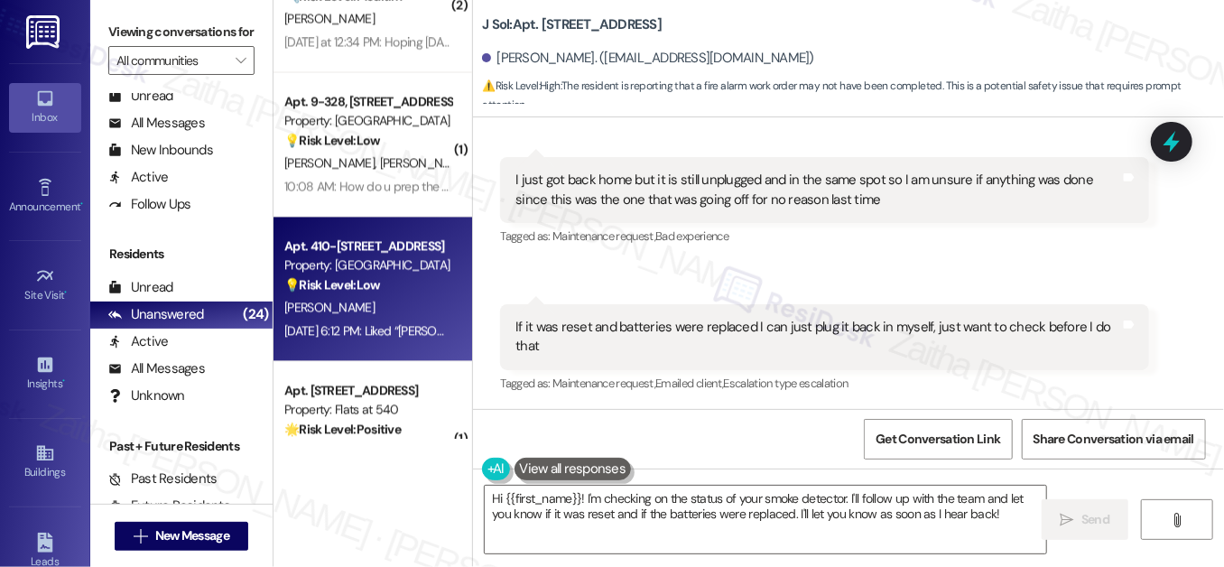
click at [399, 288] on div "💡 Risk Level: Low The resident is providing feedback on the move-in experience,…" at bounding box center [367, 284] width 167 height 19
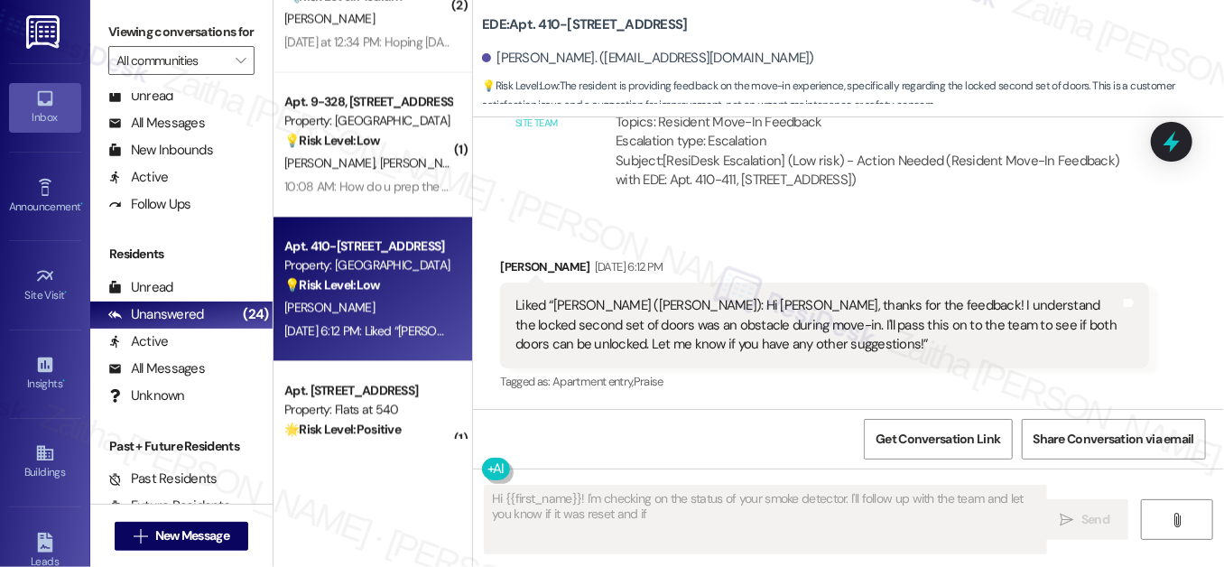
scroll to position [893, 0]
type textarea "Hi {{first_name}}! I'm checking on the status of your smoke detector. I'll foll…"
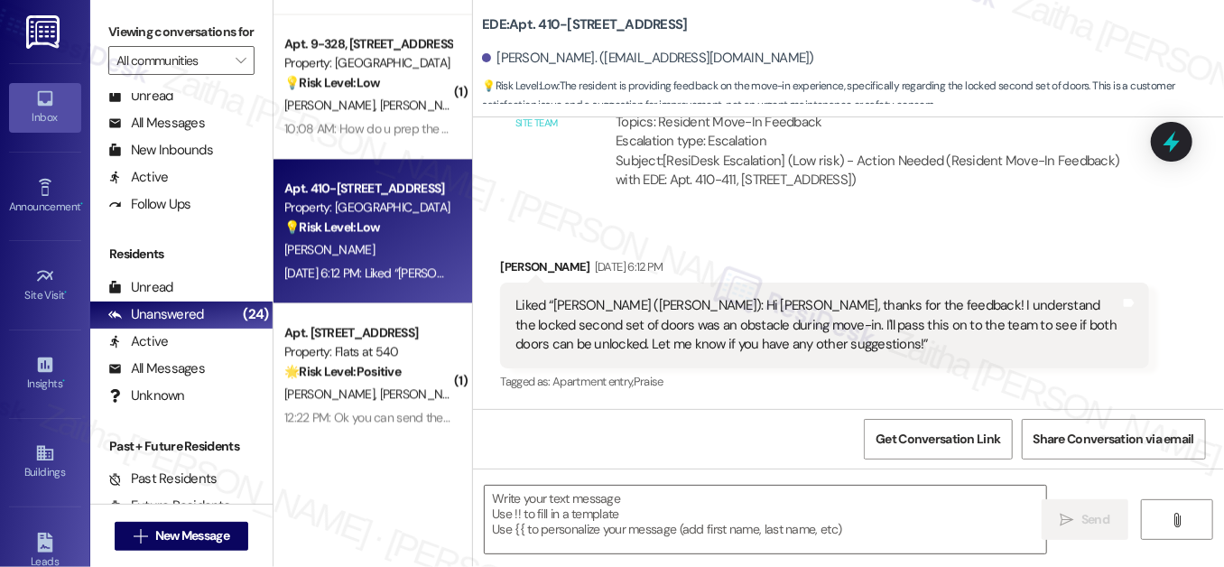
scroll to position [1968, 0]
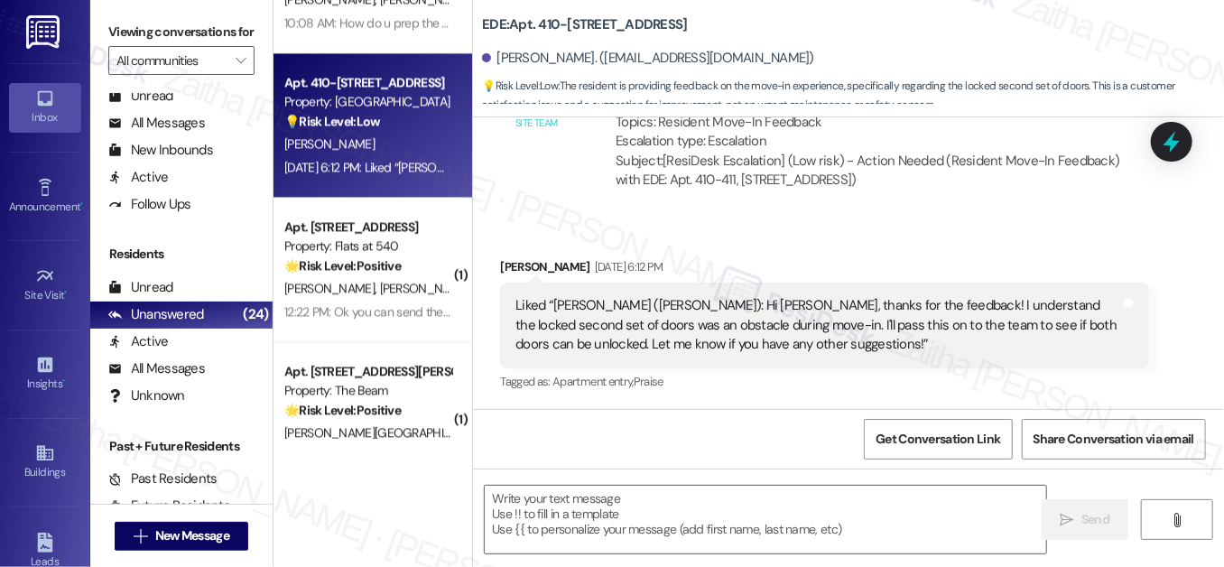
click at [417, 258] on div "🌟 Risk Level: Positive The resident is expressing positive sentiment and satisf…" at bounding box center [367, 265] width 167 height 19
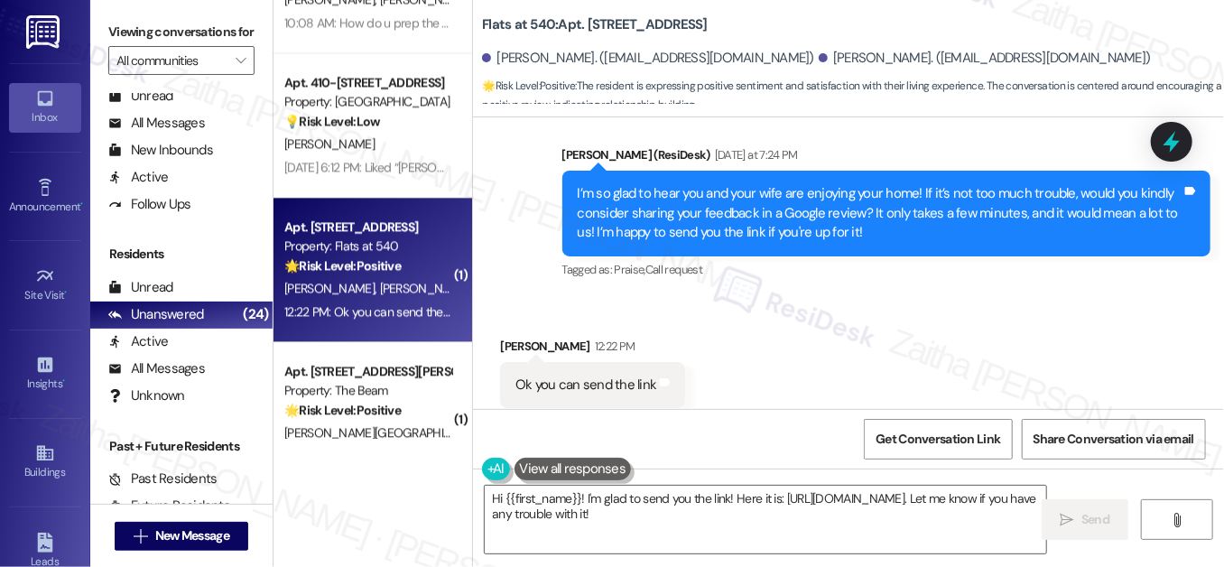
scroll to position [1994, 0]
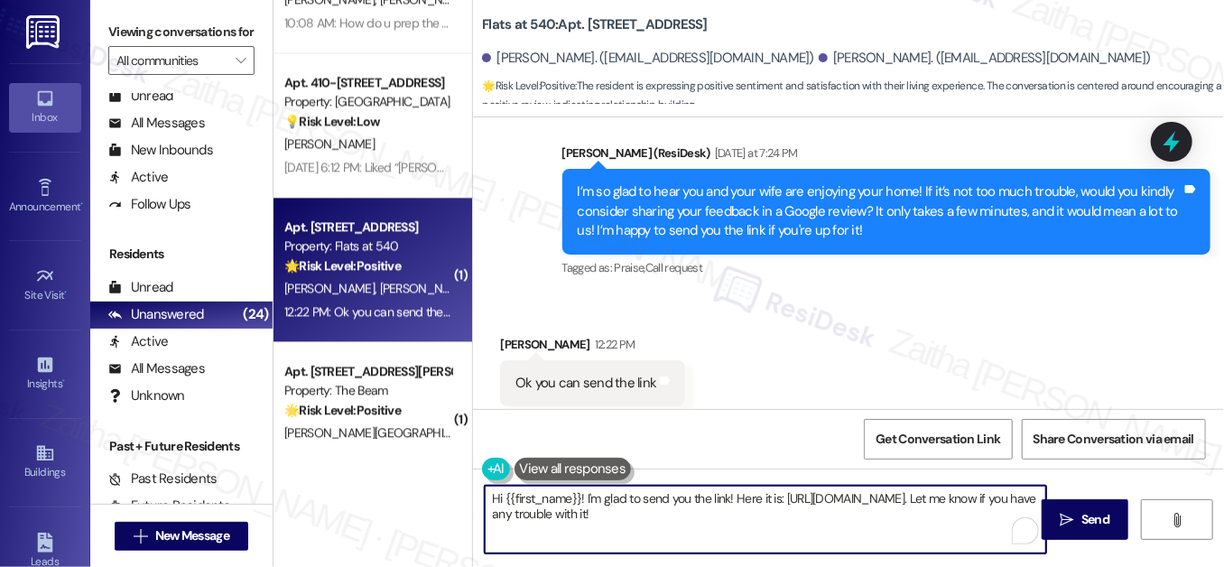
drag, startPoint x: 732, startPoint y: 494, endPoint x: 951, endPoint y: 522, distance: 220.9
click at [951, 522] on textarea "Hi {{first_name}}! I'm glad to send you the link! Here it is: [URL][DOMAIN_NAME…" at bounding box center [765, 519] width 561 height 68
paste textarea "You may leave your review at your convenience. I would also appreciate it if yo…"
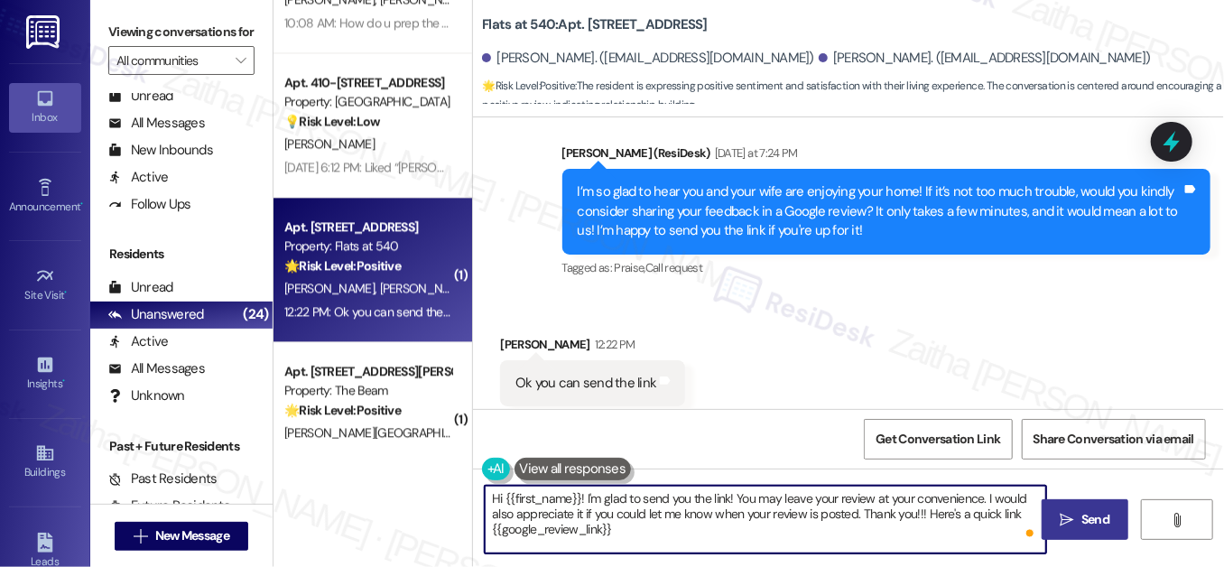
type textarea "Hi {{first_name}}! I'm glad to send you the link! You may leave your review at …"
click at [1080, 507] on button " Send" at bounding box center [1085, 519] width 88 height 41
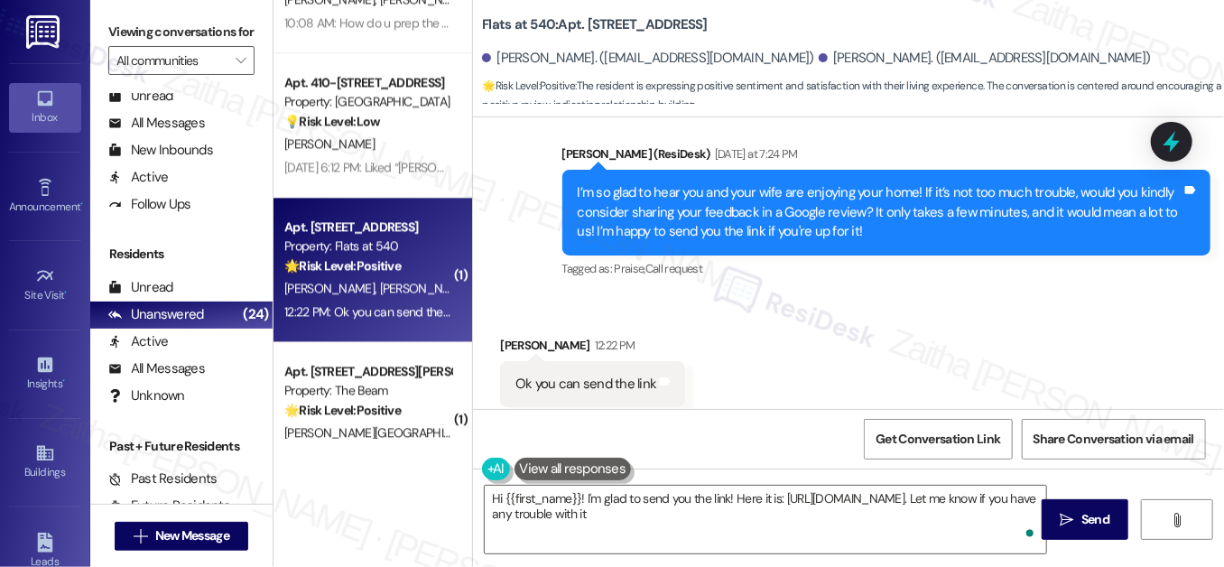
type textarea "Hi {{first_name}}! I'm glad to send you the link! Here it is: [URL][DOMAIN_NAME…"
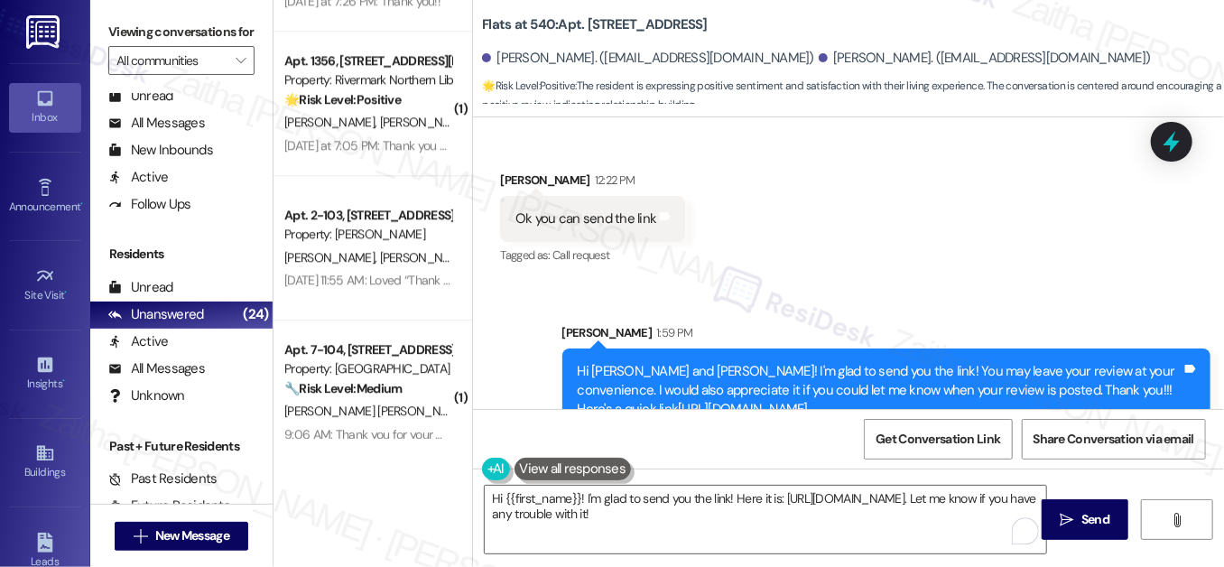
scroll to position [2461, 0]
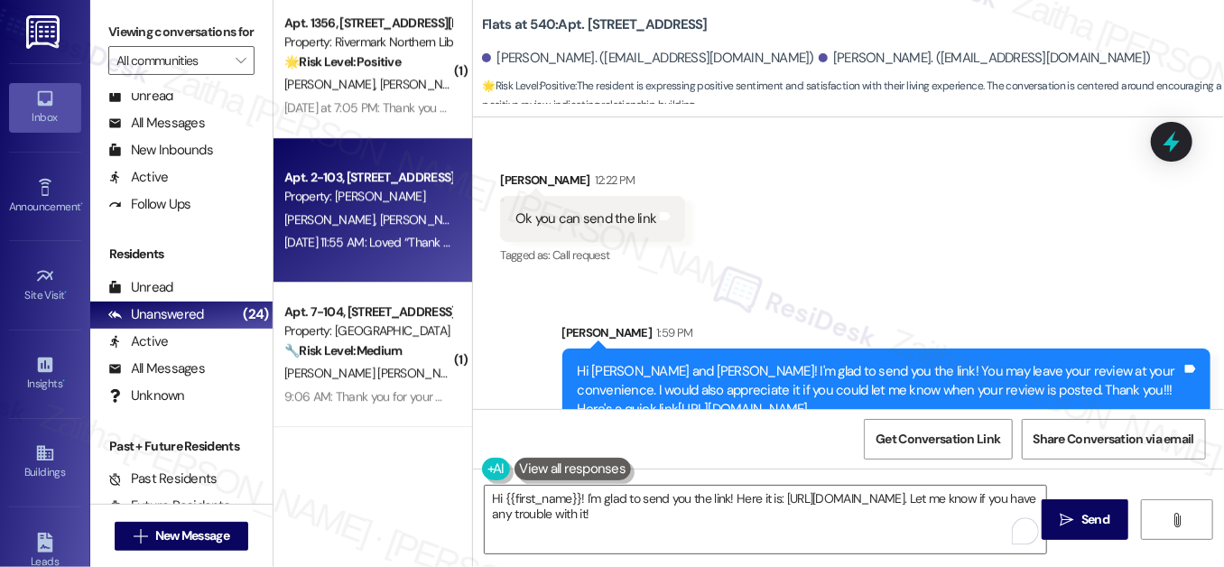
click at [407, 212] on div "[PERSON_NAME] [PERSON_NAME]" at bounding box center [367, 219] width 171 height 23
type textarea "Fetching suggested responses. Please feel free to read through the conversation…"
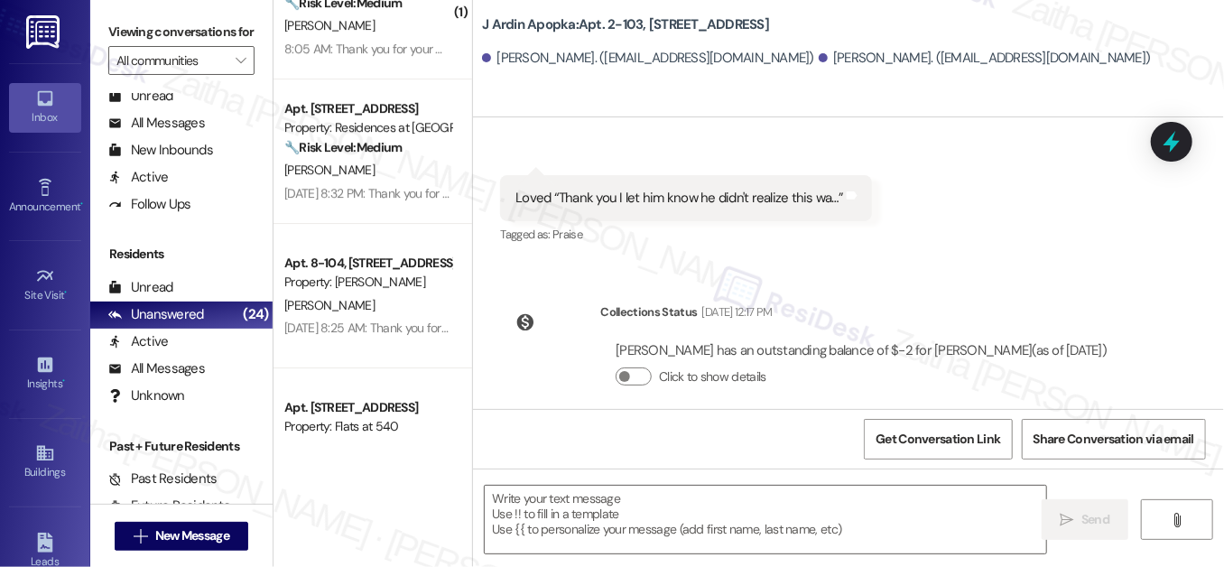
scroll to position [3027, 0]
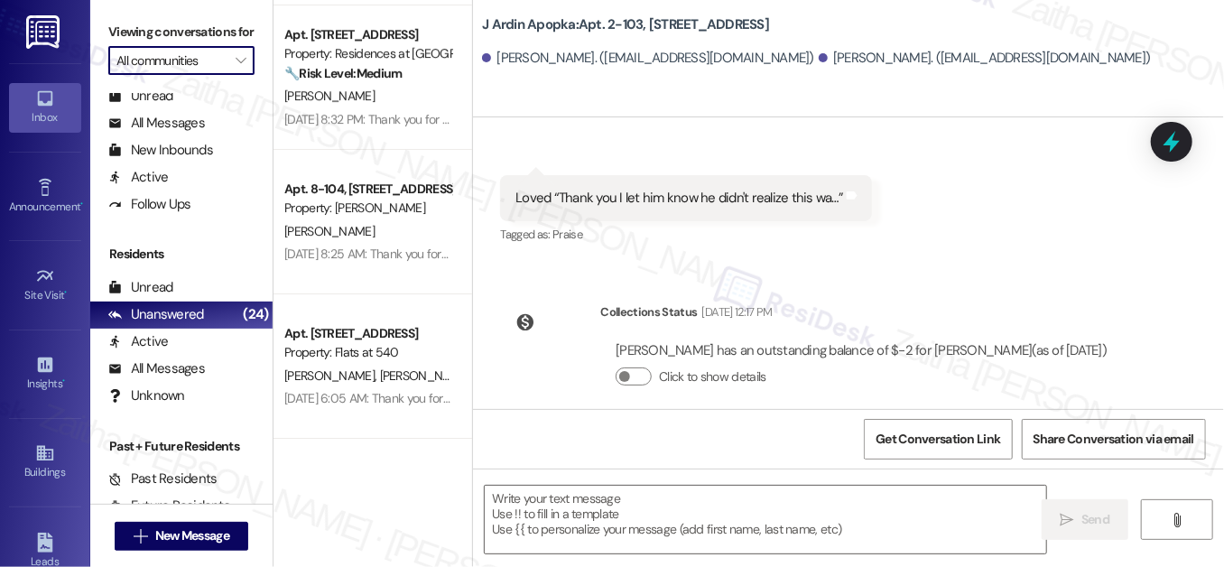
click at [215, 74] on input "All communities" at bounding box center [170, 60] width 109 height 29
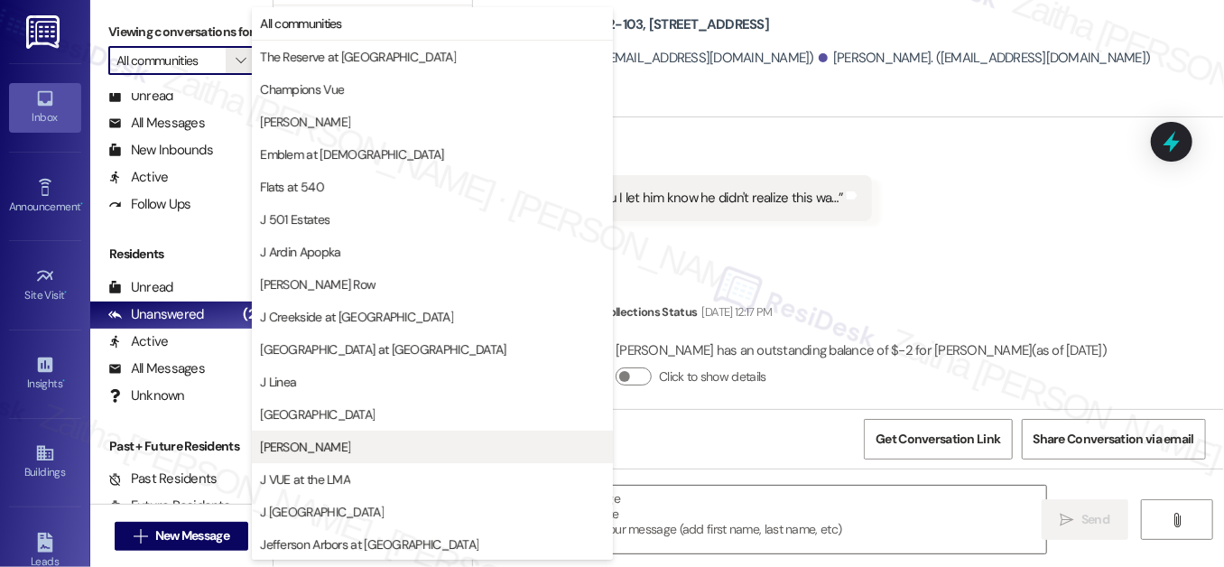
click at [337, 450] on span "[PERSON_NAME]" at bounding box center [432, 447] width 345 height 18
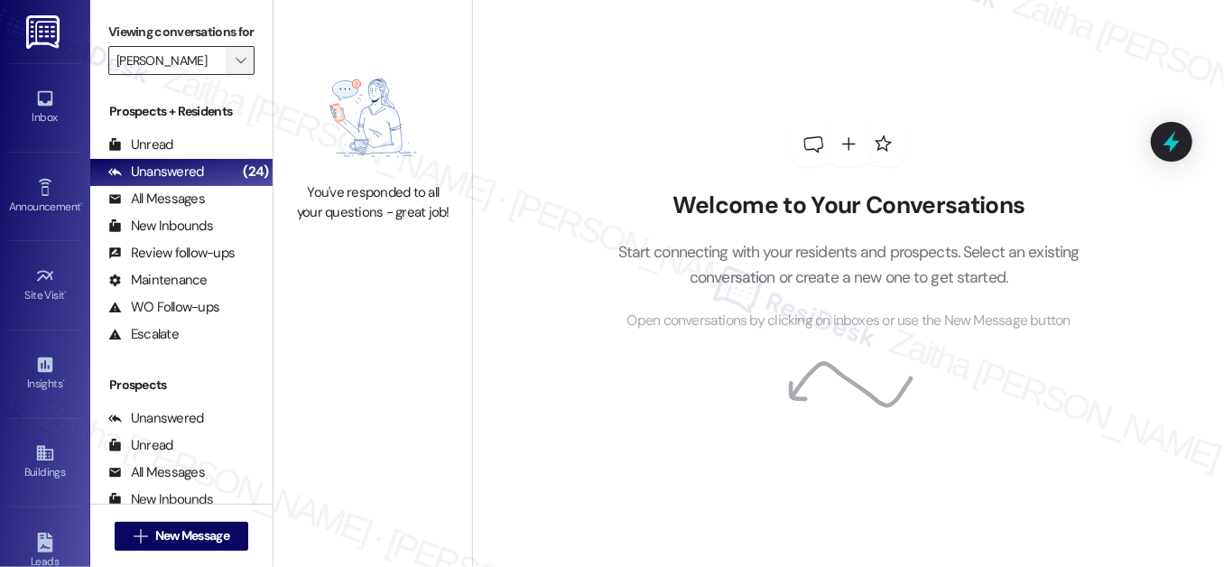
click at [240, 68] on icon "" at bounding box center [241, 60] width 10 height 14
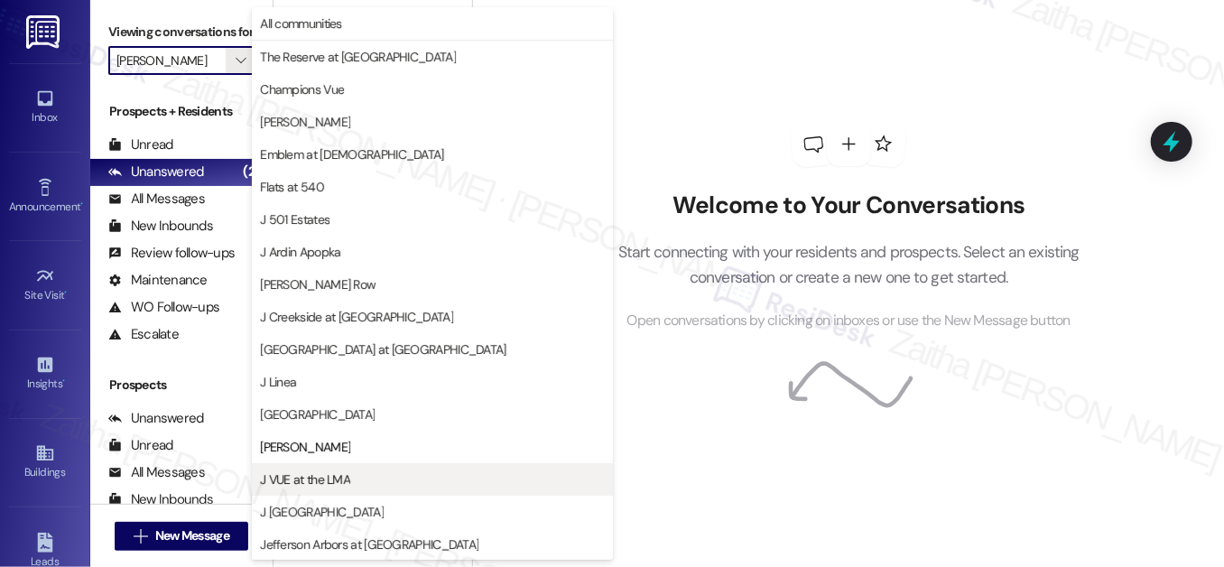
scroll to position [293, 0]
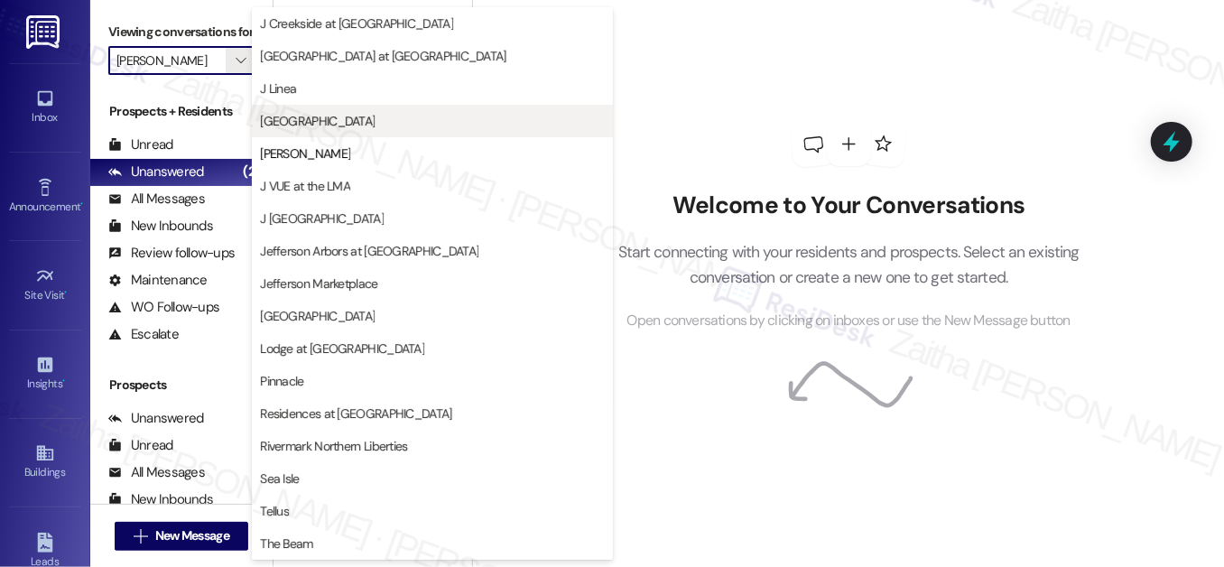
click at [341, 123] on span "[GEOGRAPHIC_DATA]" at bounding box center [317, 121] width 115 height 18
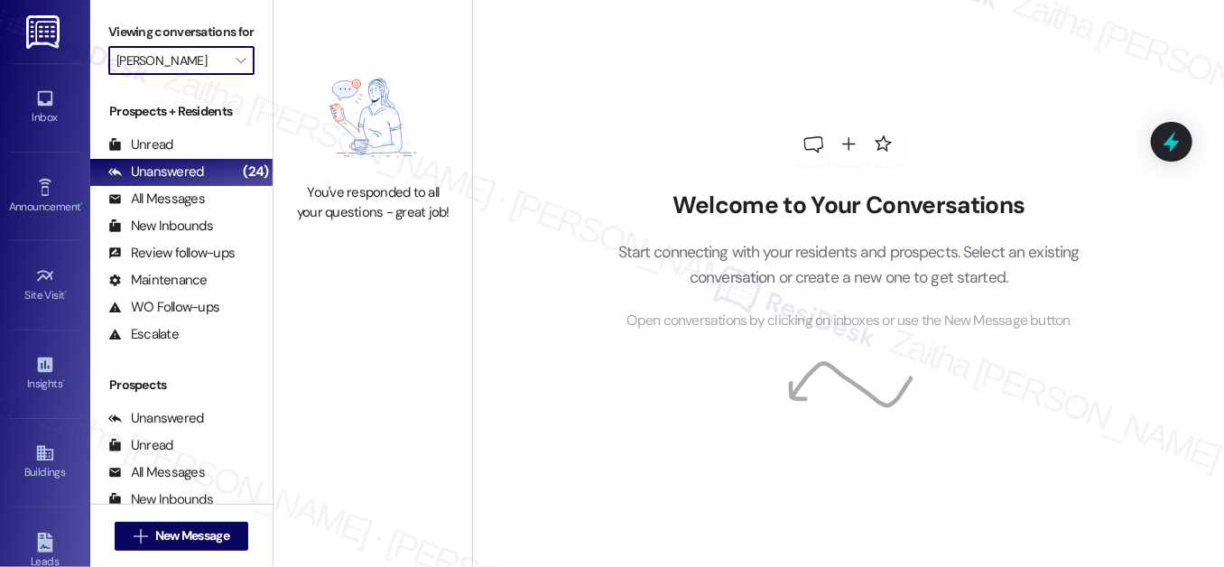
type input "[GEOGRAPHIC_DATA]"
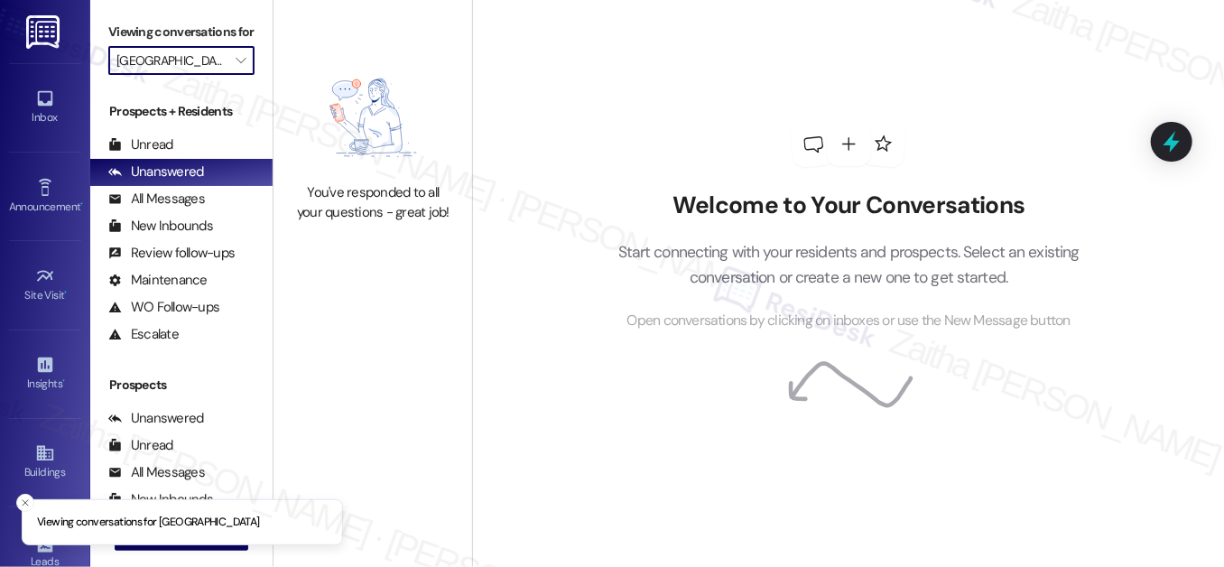
click at [204, 75] on input "[GEOGRAPHIC_DATA]" at bounding box center [170, 60] width 109 height 29
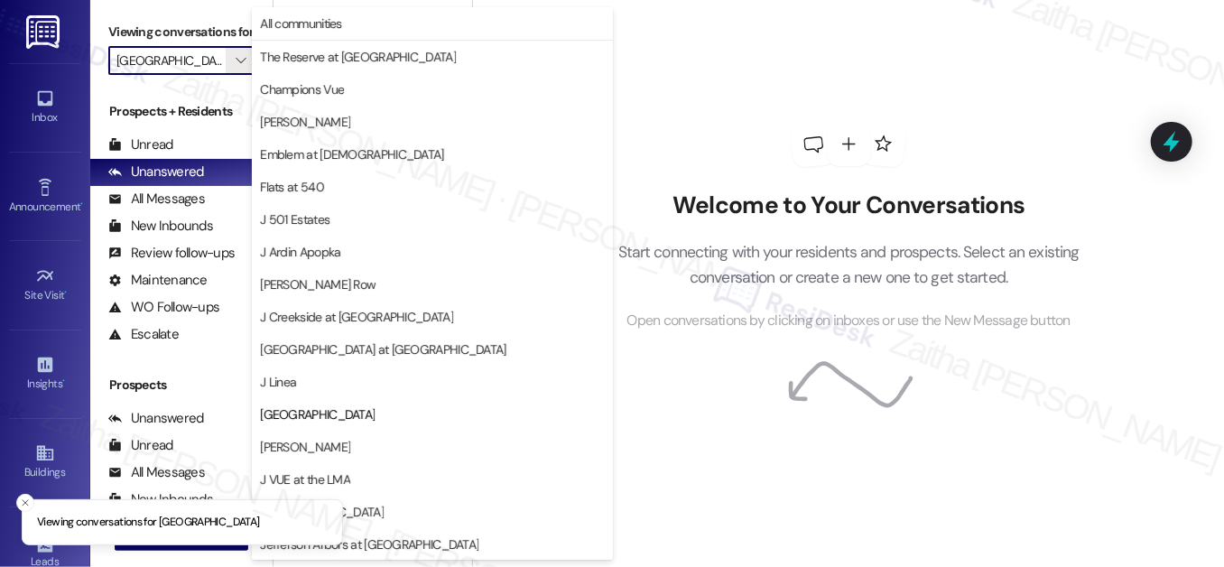
scroll to position [293, 0]
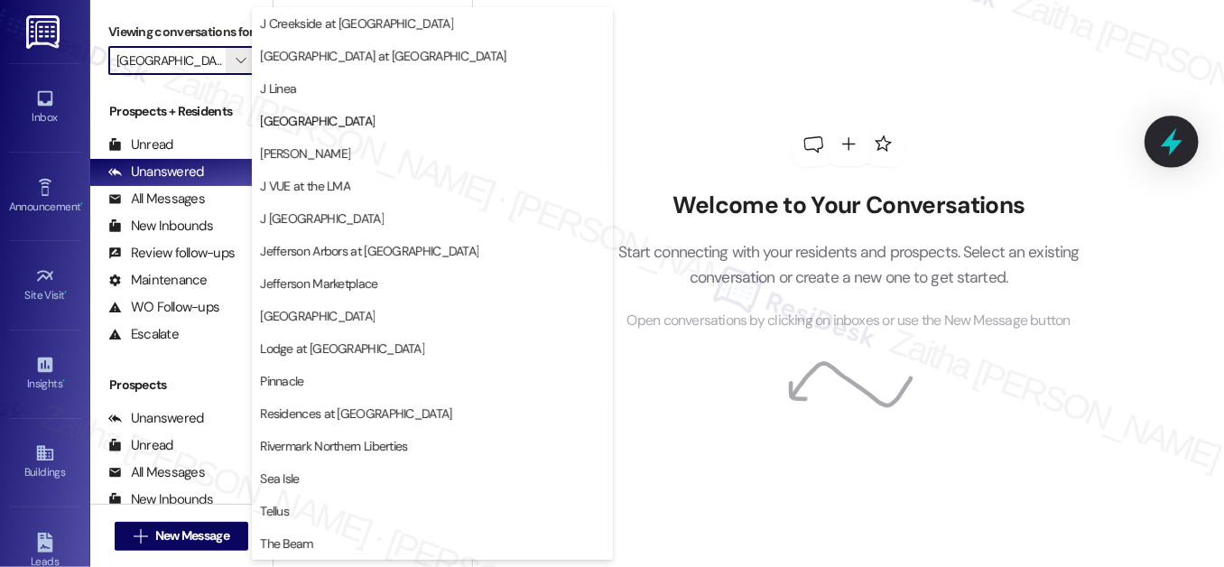
click at [1167, 149] on icon at bounding box center [1171, 141] width 31 height 31
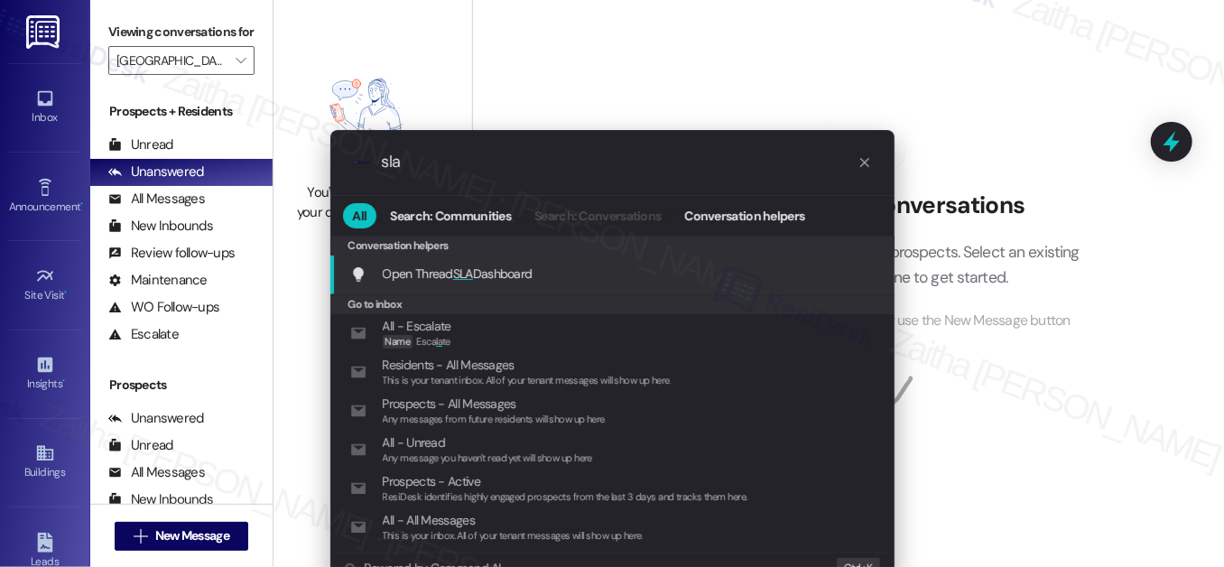
type input "sla"
click at [571, 265] on div "Open Thread SLA Dashboard Add shortcut" at bounding box center [614, 273] width 528 height 20
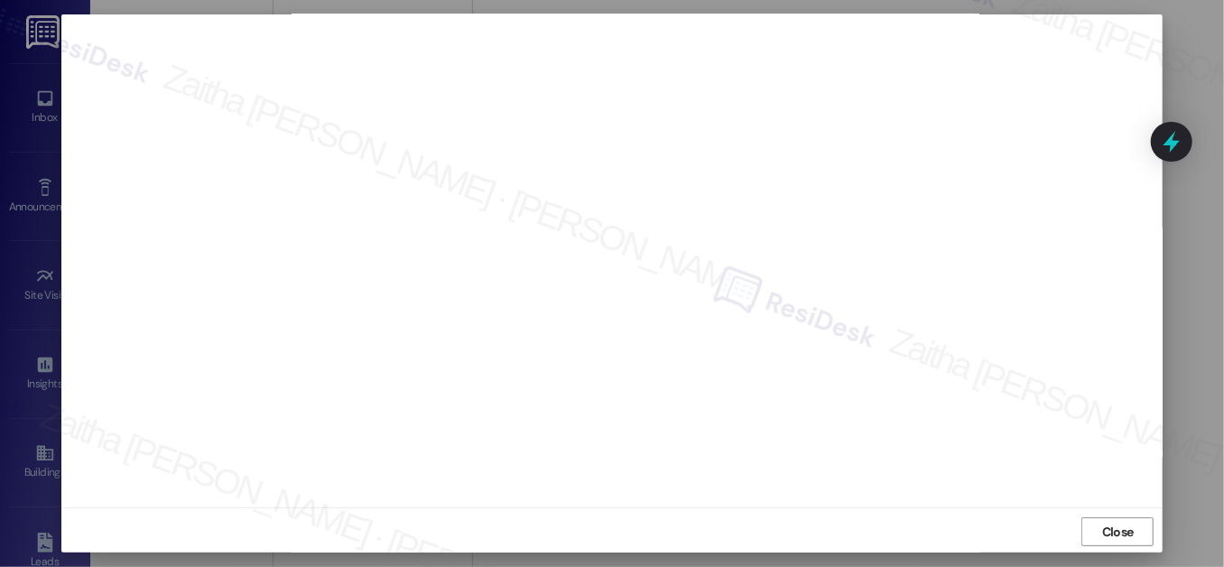
scroll to position [19, 0]
click at [1114, 533] on span "Close" at bounding box center [1118, 530] width 32 height 19
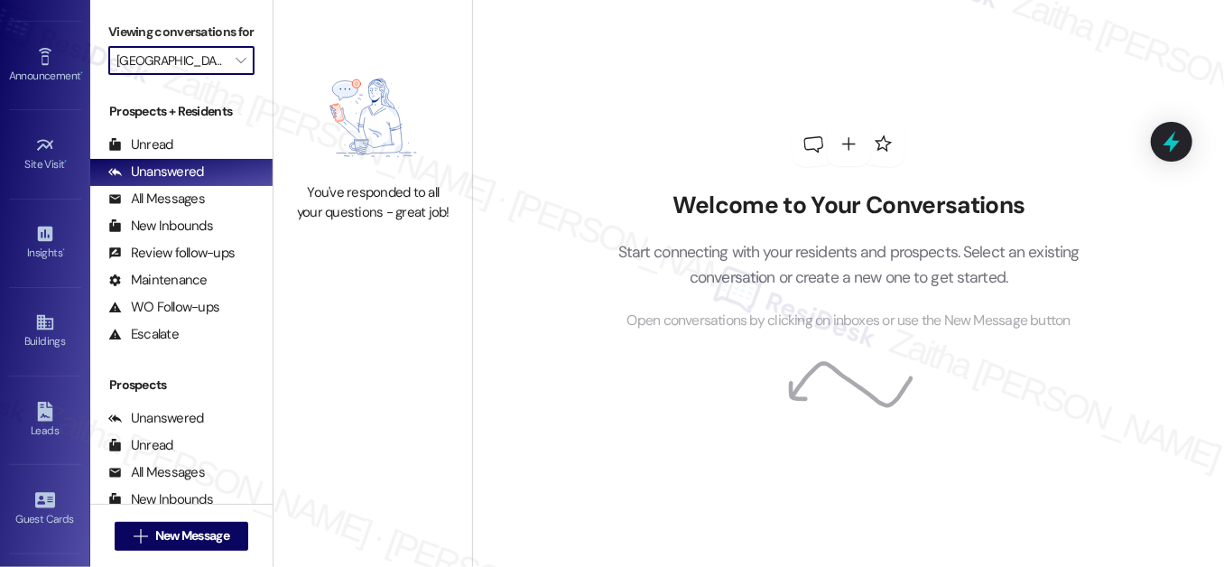
scroll to position [375, 0]
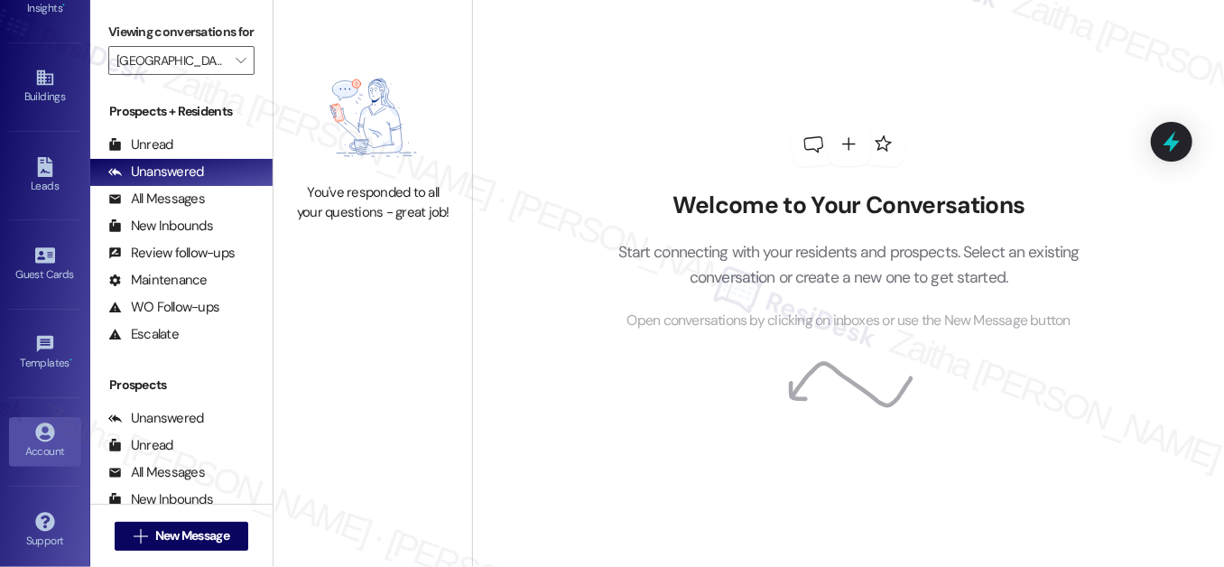
click at [48, 442] on div "Account" at bounding box center [45, 451] width 90 height 18
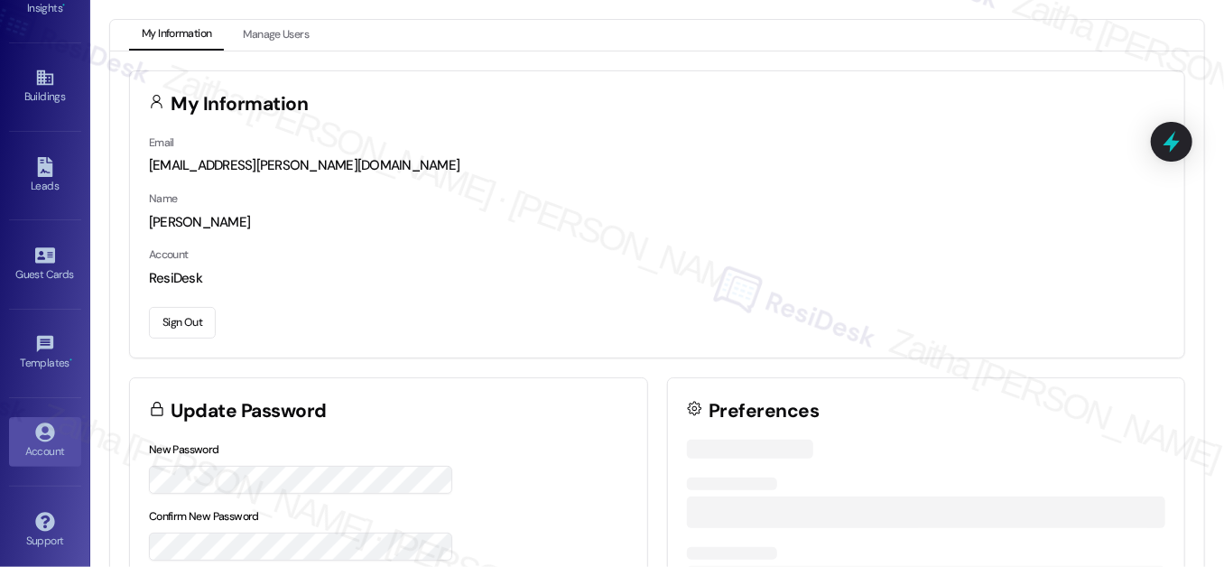
click at [189, 317] on button "Sign Out" at bounding box center [182, 323] width 67 height 32
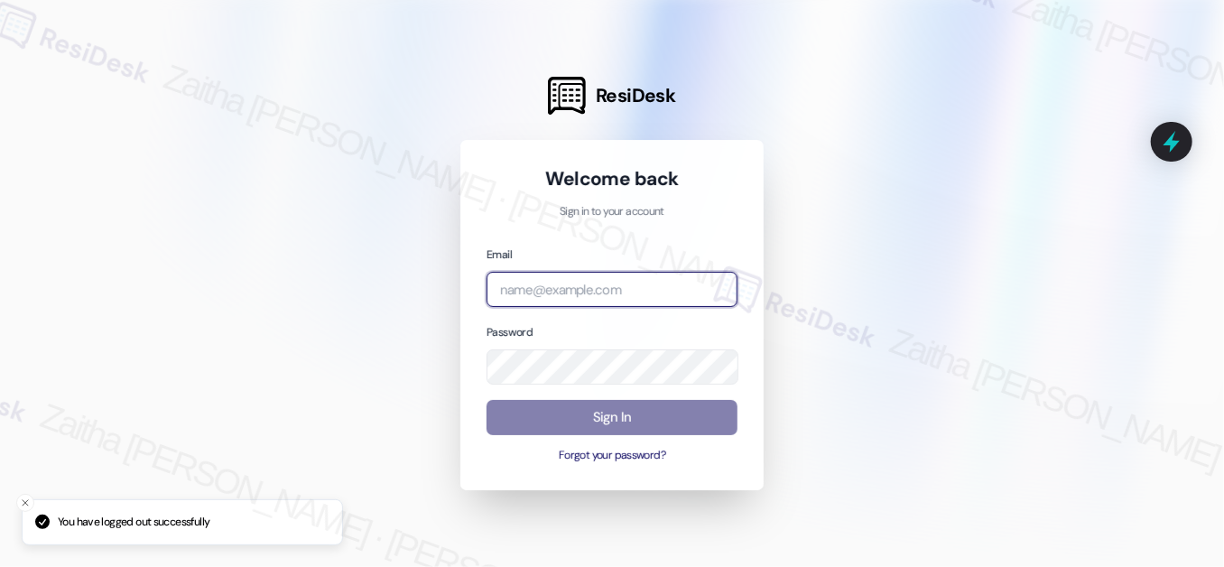
click at [548, 290] on input "email" at bounding box center [611, 289] width 251 height 35
type input "[MEDICAL_DATA]"
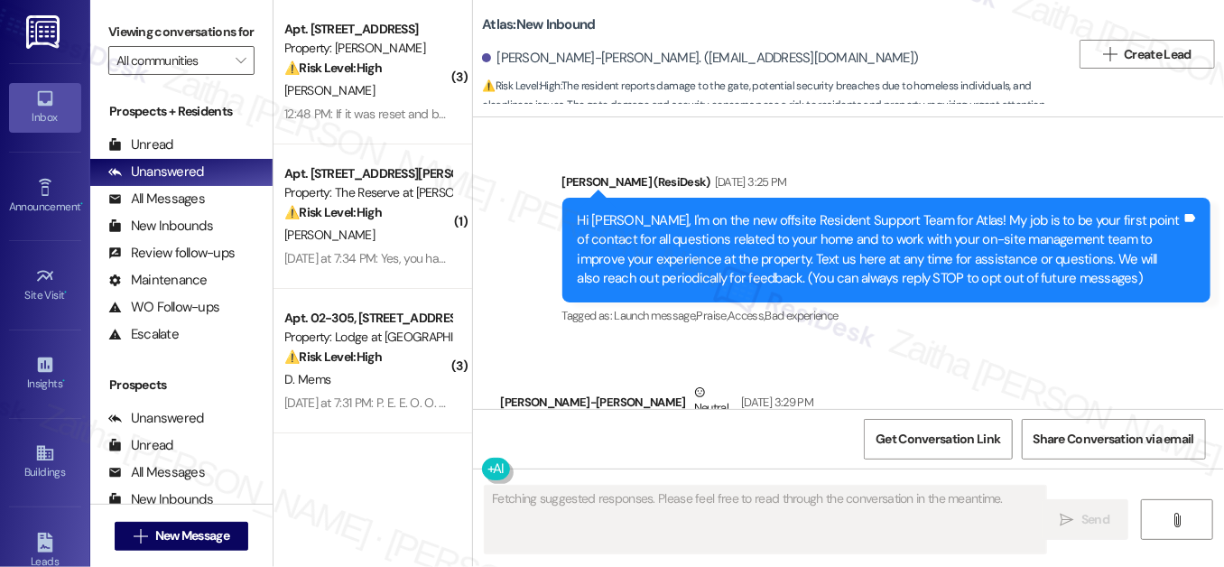
scroll to position [50425, 0]
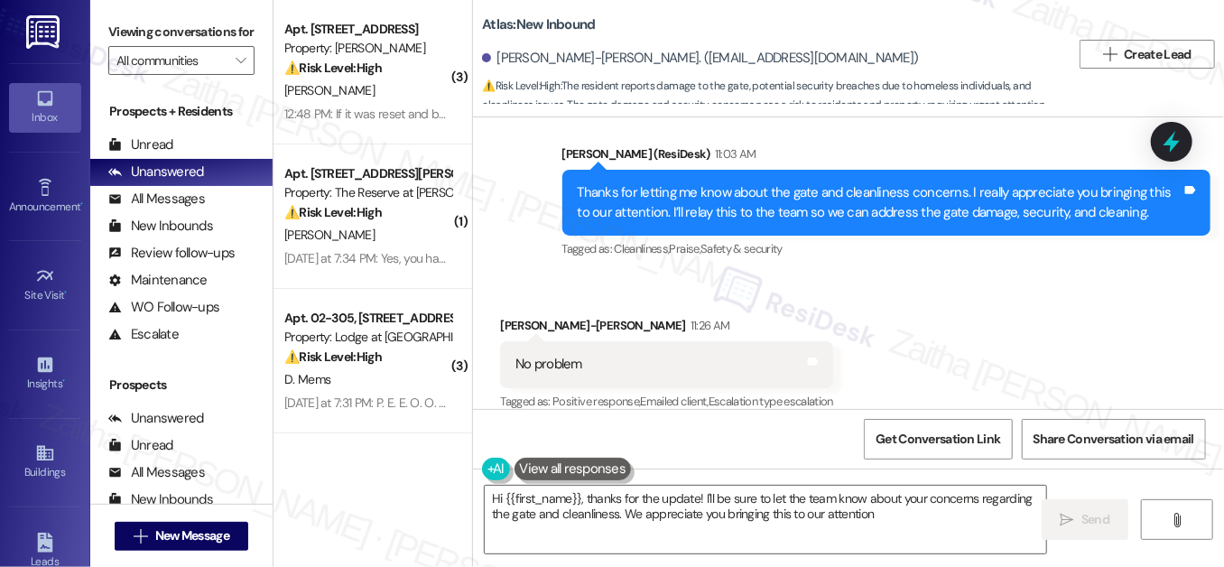
type textarea "Hi {{first_name}}, thanks for the update! I'll be sure to let the team know abo…"
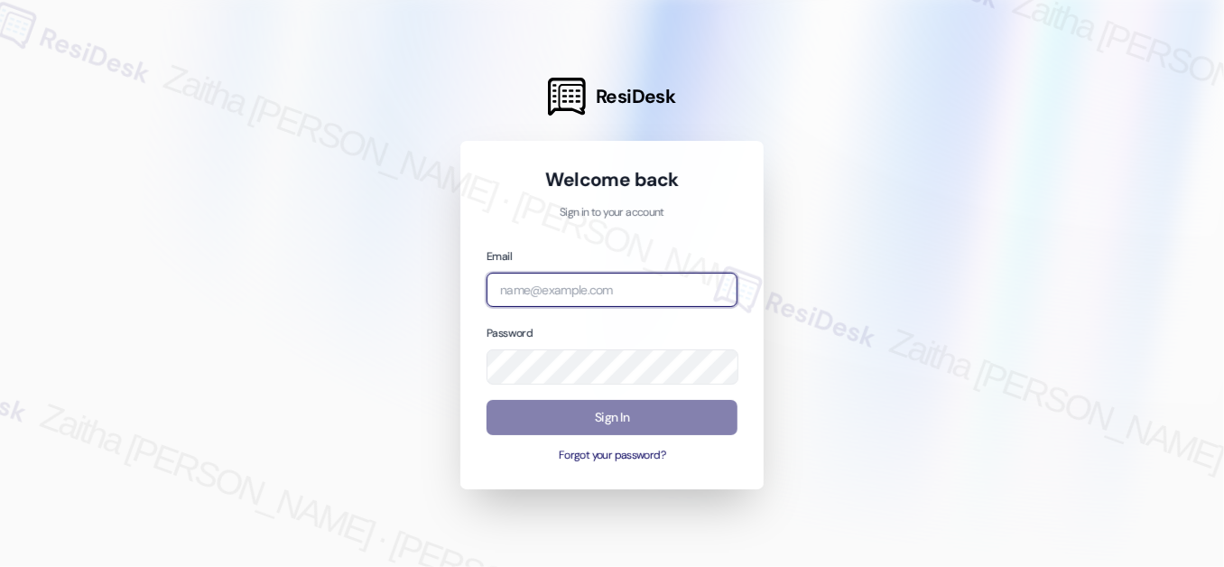
click at [546, 297] on input "email" at bounding box center [611, 290] width 251 height 35
type input "automated-surveys-avita_formerly_regency-zaitha.mae.garcia@avita_formerly_regen…"
